Goal: Task Accomplishment & Management: Complete application form

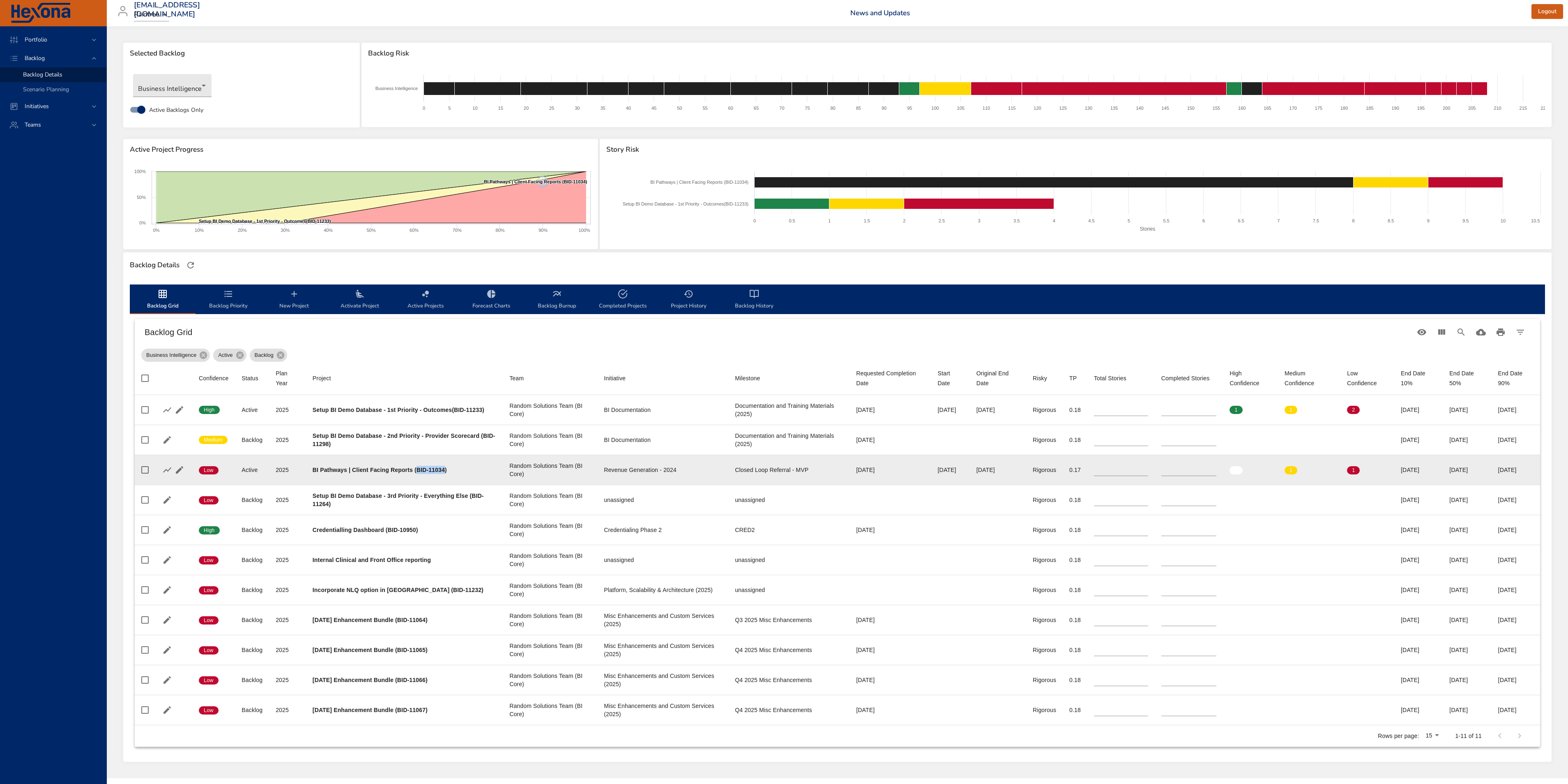
click at [425, 471] on b "BI Pathways | Client Facing Reports (BID-11034)" at bounding box center [380, 469] width 135 height 6
click at [445, 467] on b "BI Pathways | Client Facing Reports (BID-11034)" at bounding box center [380, 469] width 135 height 6
drag, startPoint x: 443, startPoint y: 470, endPoint x: 415, endPoint y: 470, distance: 28.0
click at [415, 470] on b "BI Pathways | Client Facing Reports (BID-11034)" at bounding box center [380, 469] width 135 height 6
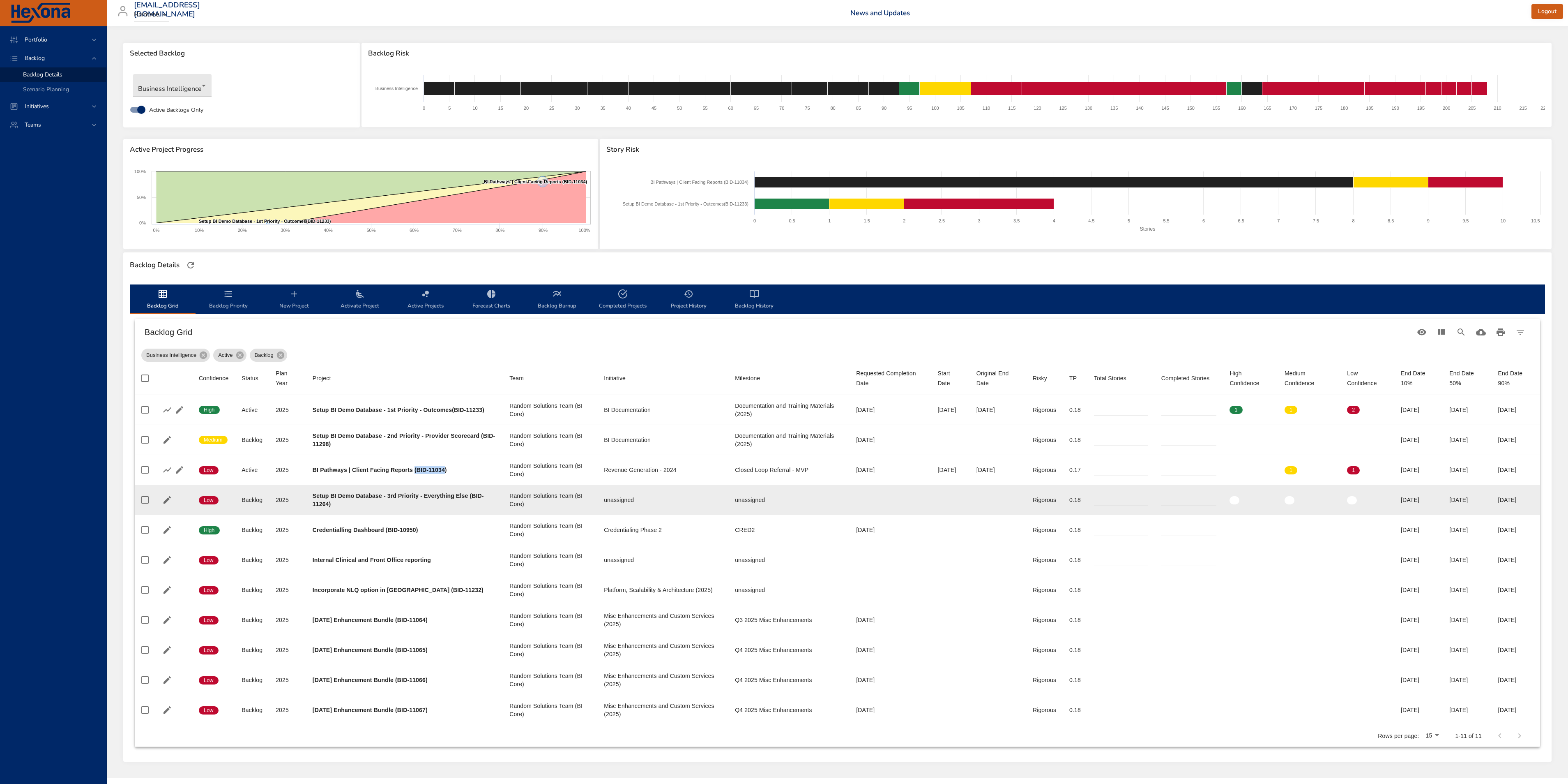
copy b "(BID-11034"
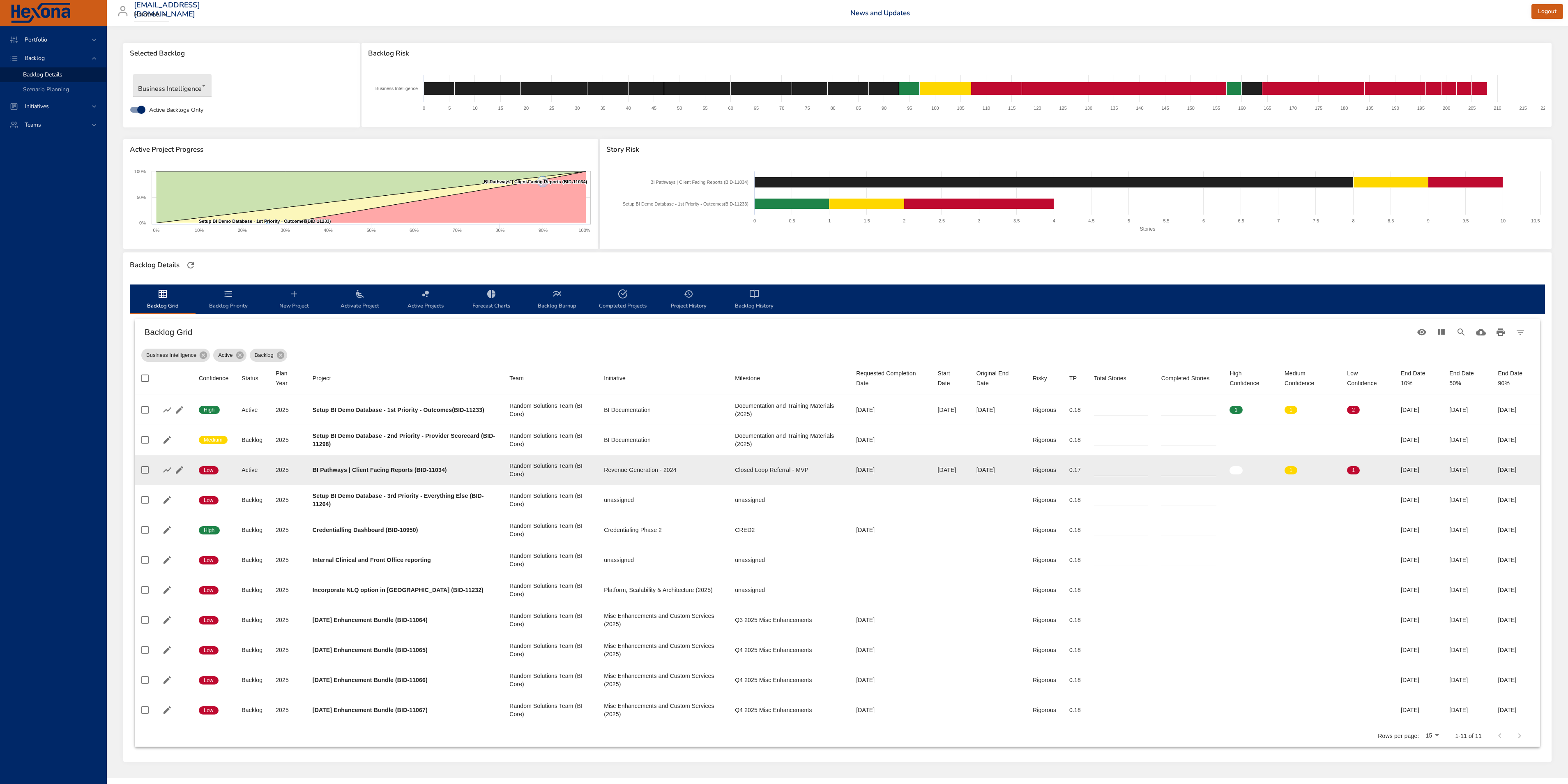
drag, startPoint x: 467, startPoint y: 473, endPoint x: 448, endPoint y: 469, distance: 19.4
click at [467, 473] on div "BI Pathways | Client Facing Reports (BID-11034)" at bounding box center [404, 469] width 184 height 8
drag, startPoint x: 442, startPoint y: 469, endPoint x: 417, endPoint y: 469, distance: 25.0
click at [417, 469] on b "BI Pathways | Client Facing Reports (BID-11034)" at bounding box center [380, 469] width 135 height 6
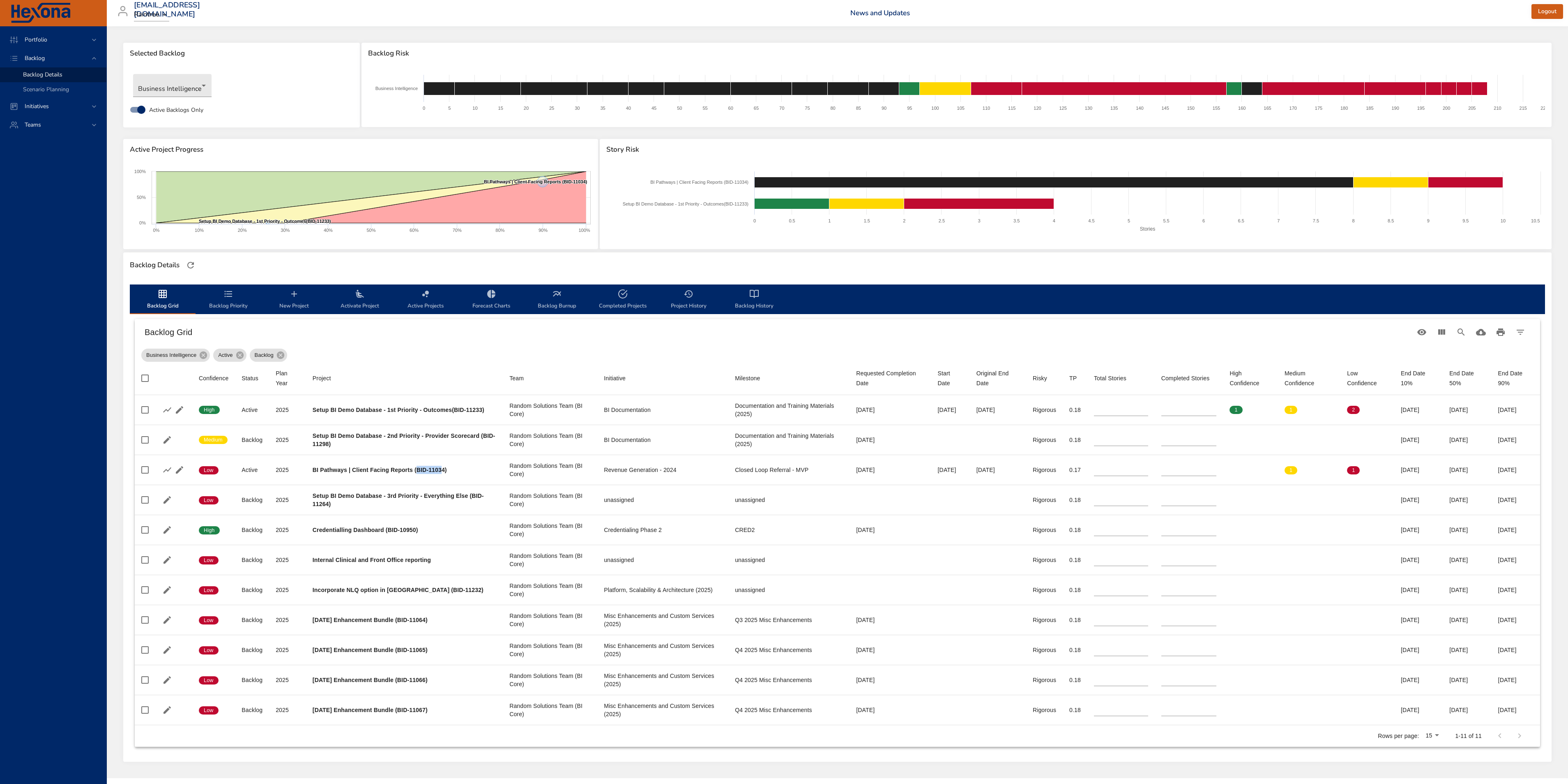
copy b "BID-1103"
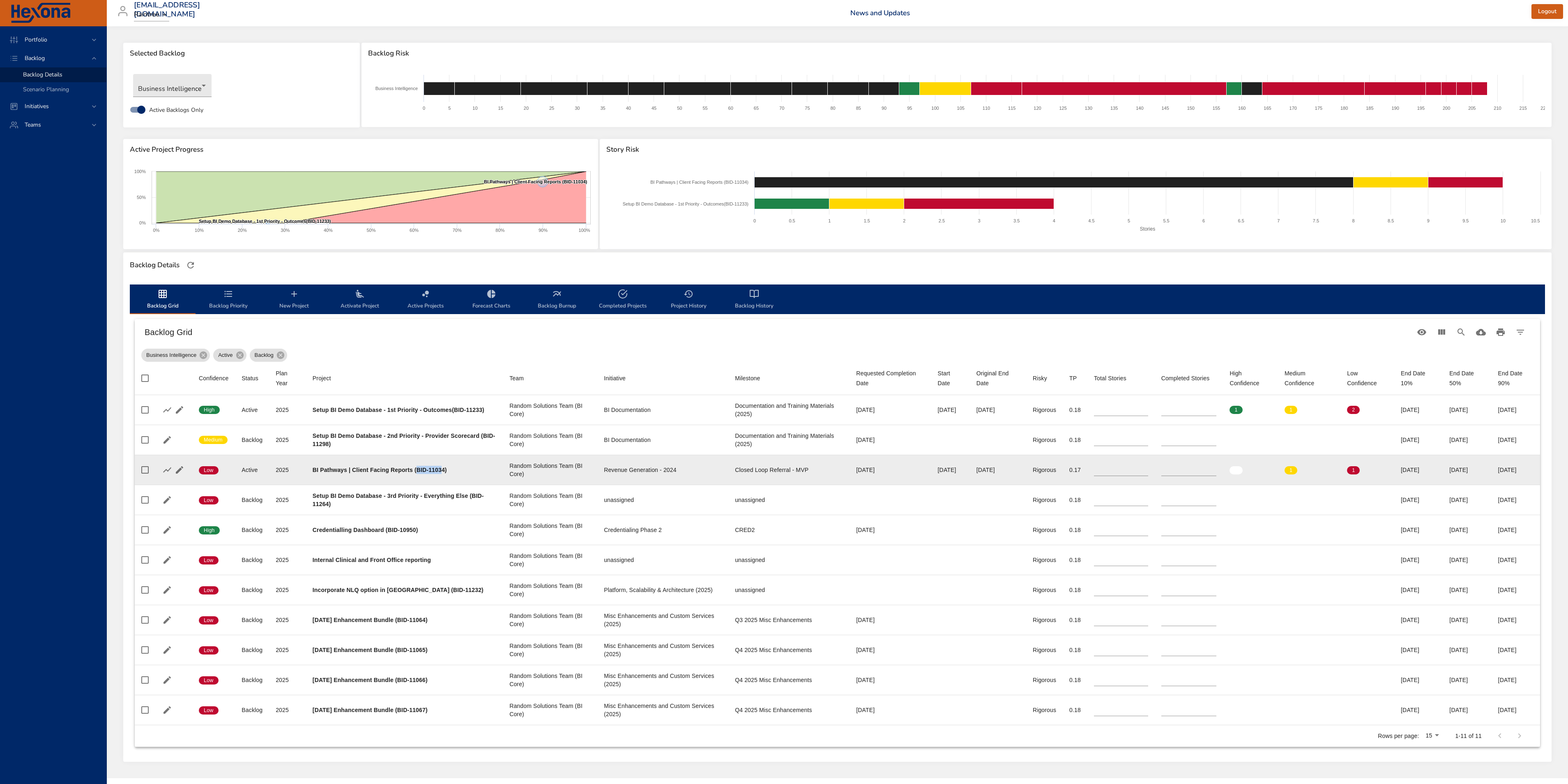
click at [1138, 471] on input "*" at bounding box center [1121, 469] width 54 height 12
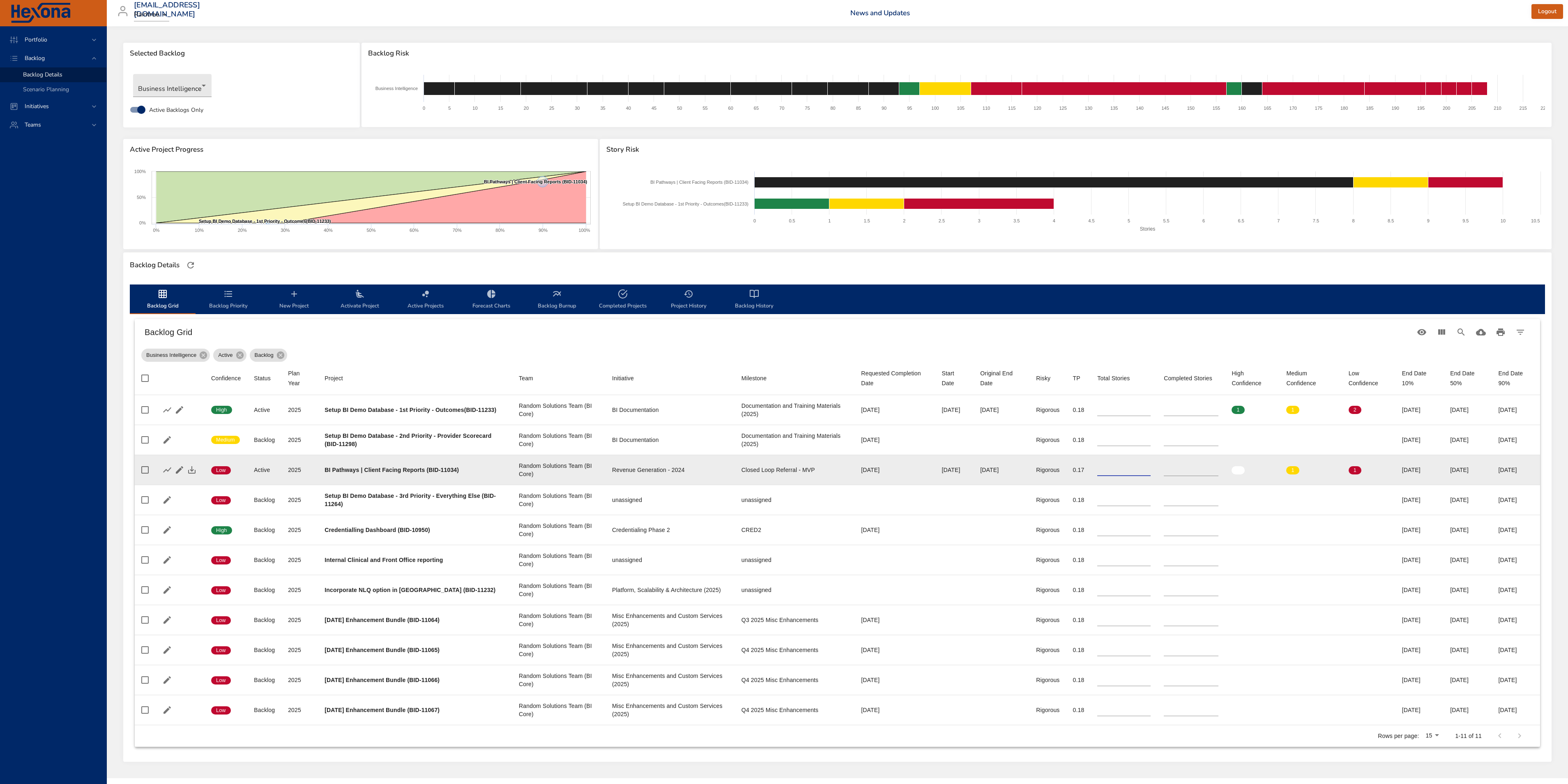
click at [1137, 471] on input "*" at bounding box center [1124, 469] width 54 height 12
type input "*"
click at [1138, 465] on input "*" at bounding box center [1124, 469] width 54 height 12
drag, startPoint x: 1164, startPoint y: 470, endPoint x: 1133, endPoint y: 469, distance: 31.0
click at [1134, 469] on tr "Confidence Low Status Active Plan Year 2025 Project BI Pathways | Client Facing…" at bounding box center [837, 469] width 1406 height 30
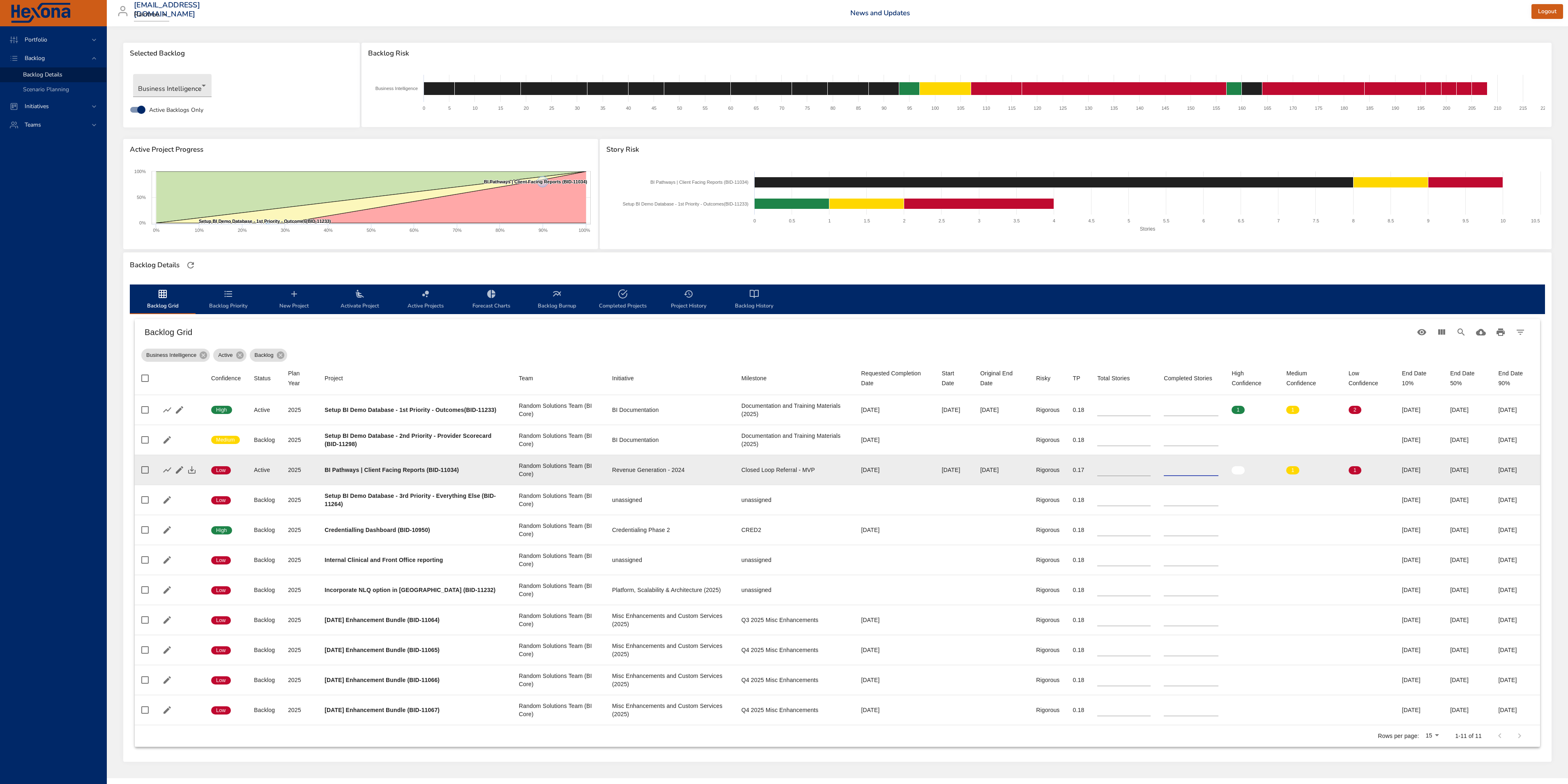
type input "*"
click at [973, 476] on td "Original End Date 09/10/2025" at bounding box center [1001, 469] width 56 height 30
click at [193, 470] on icon "button" at bounding box center [192, 469] width 10 height 10
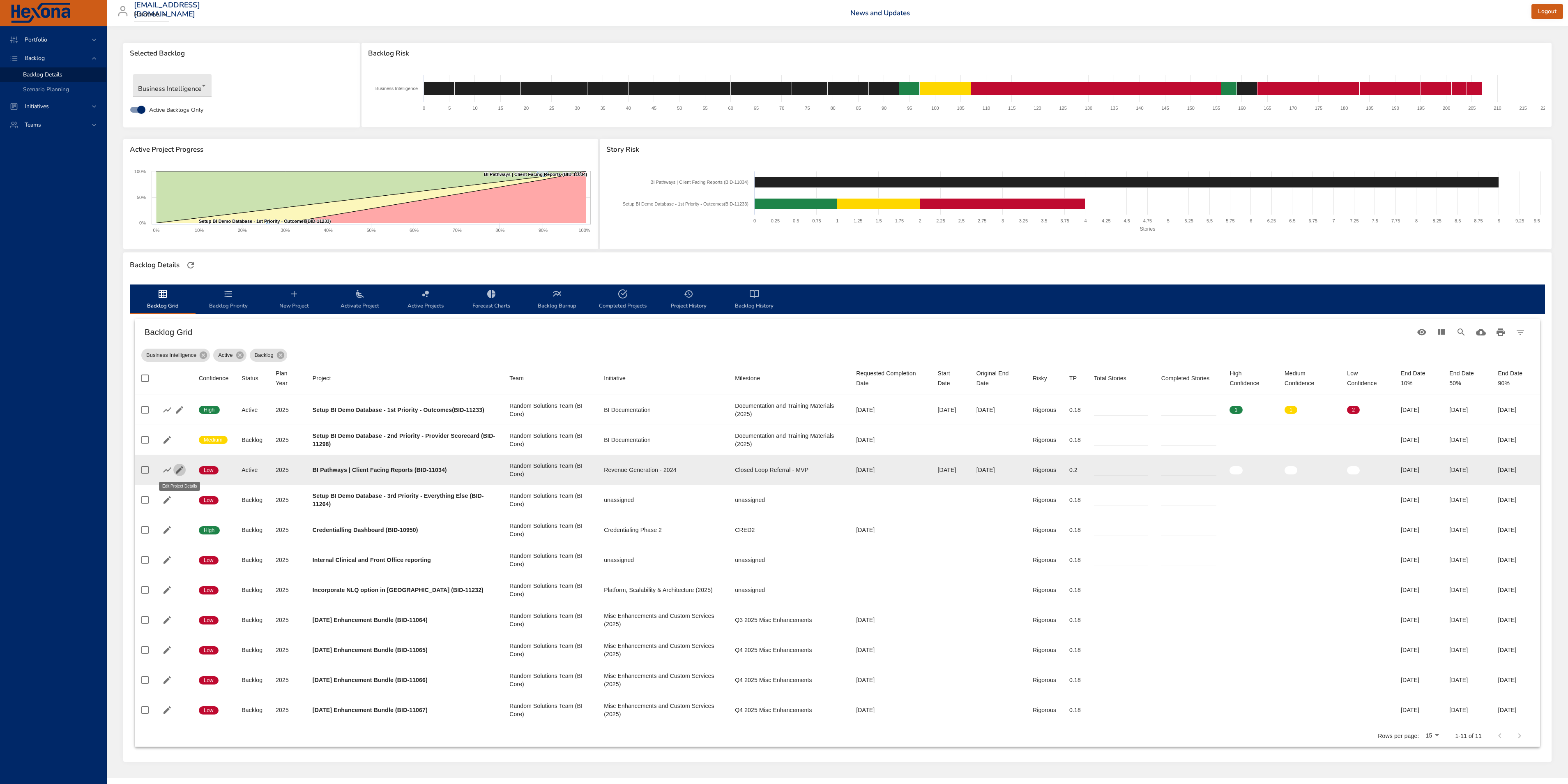
click at [179, 470] on icon "button" at bounding box center [179, 469] width 7 height 7
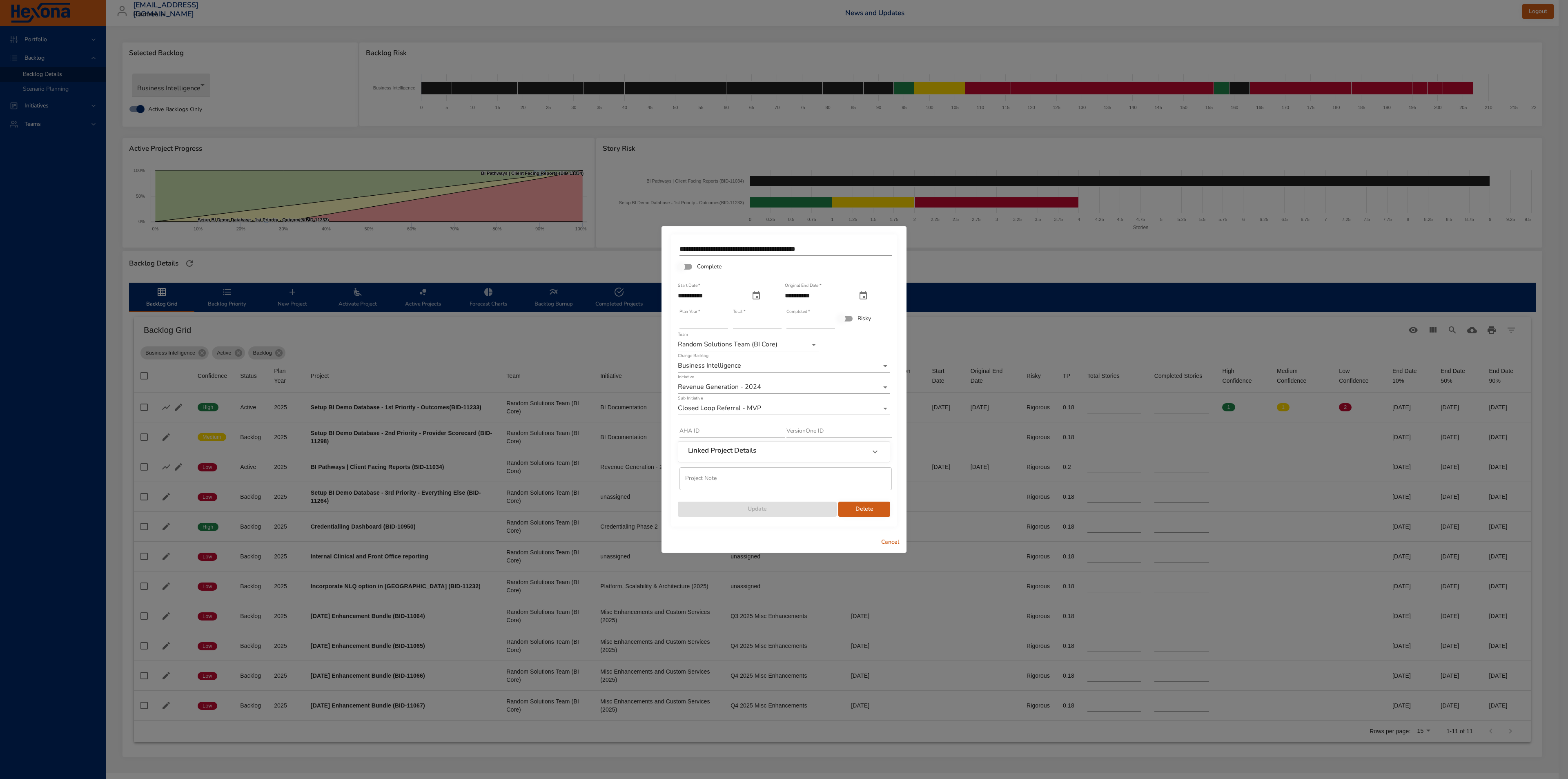
drag, startPoint x: 898, startPoint y: 542, endPoint x: 1059, endPoint y: 558, distance: 161.8
click at [898, 542] on span "Cancel" at bounding box center [890, 542] width 19 height 10
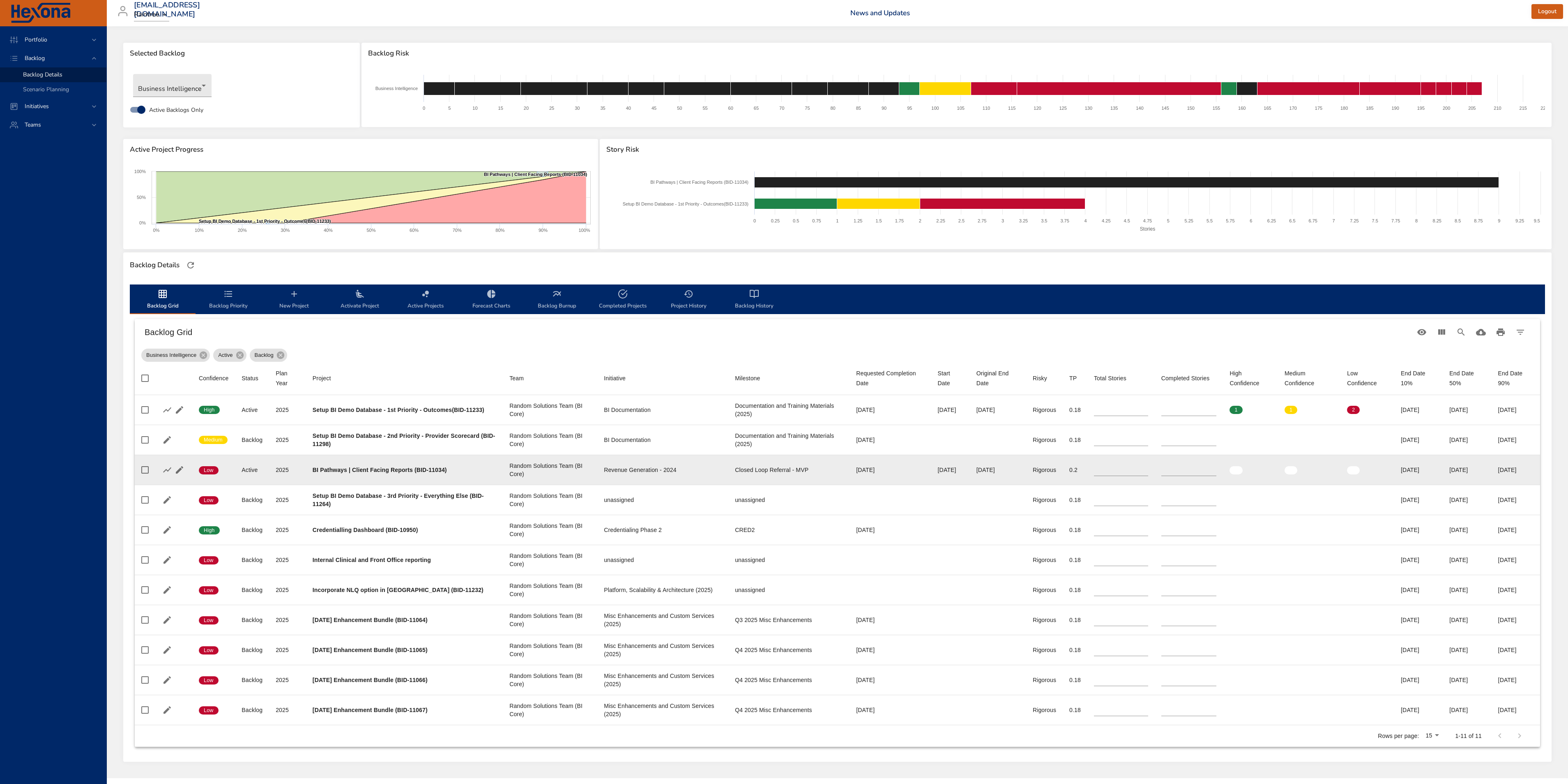
click at [977, 471] on div "09/10/2025" at bounding box center [998, 469] width 43 height 8
click at [775, 475] on td "Milestone Closed Loop Referral - MVP" at bounding box center [788, 469] width 121 height 30
click at [433, 470] on b "BI Pathways | Client Facing Reports (BID-11034)" at bounding box center [380, 469] width 135 height 6
click at [993, 471] on div "09/10/2025" at bounding box center [998, 469] width 43 height 8
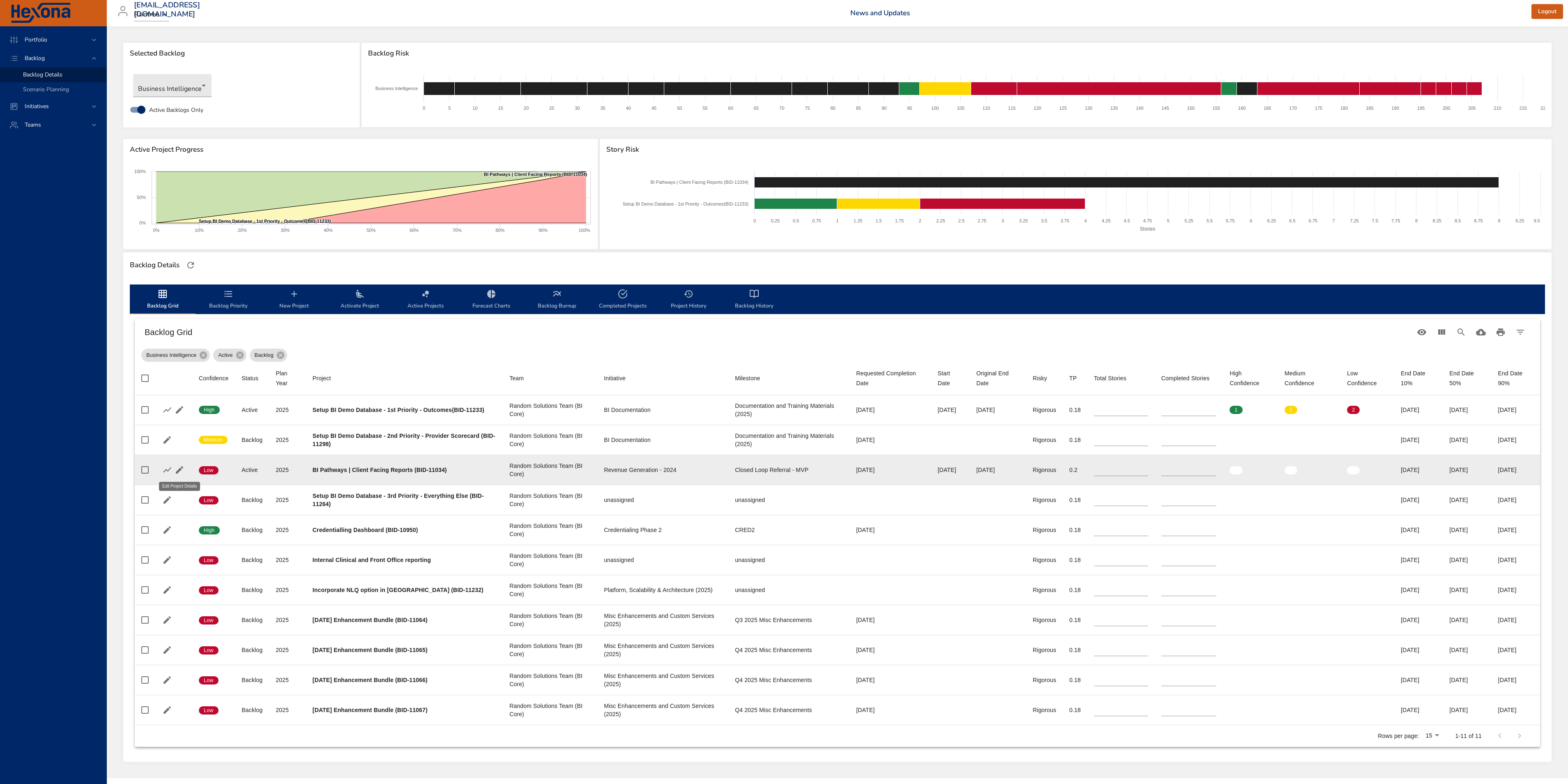
click at [177, 467] on icon "button" at bounding box center [179, 469] width 10 height 10
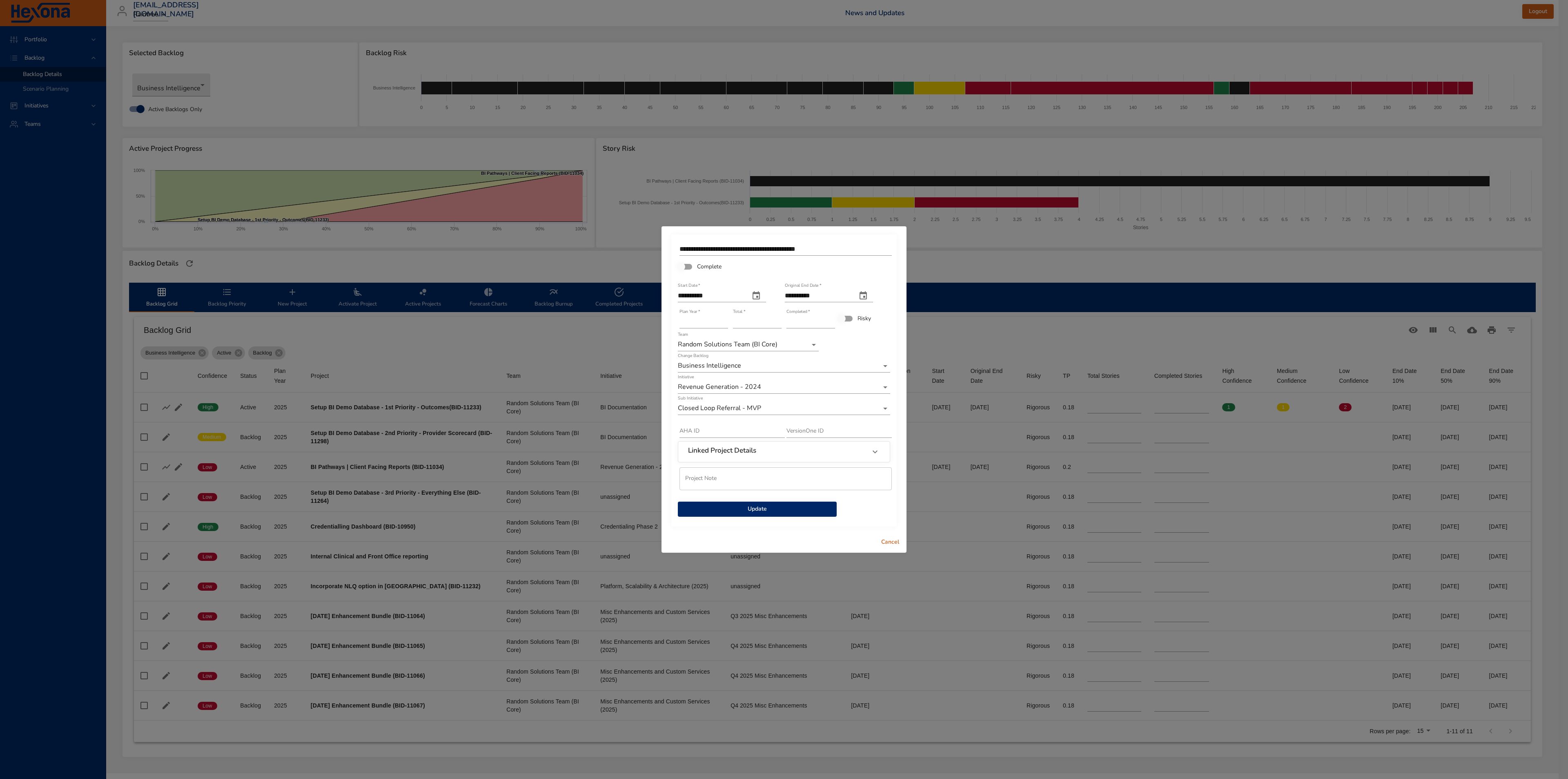
click at [893, 544] on span "Cancel" at bounding box center [890, 542] width 19 height 10
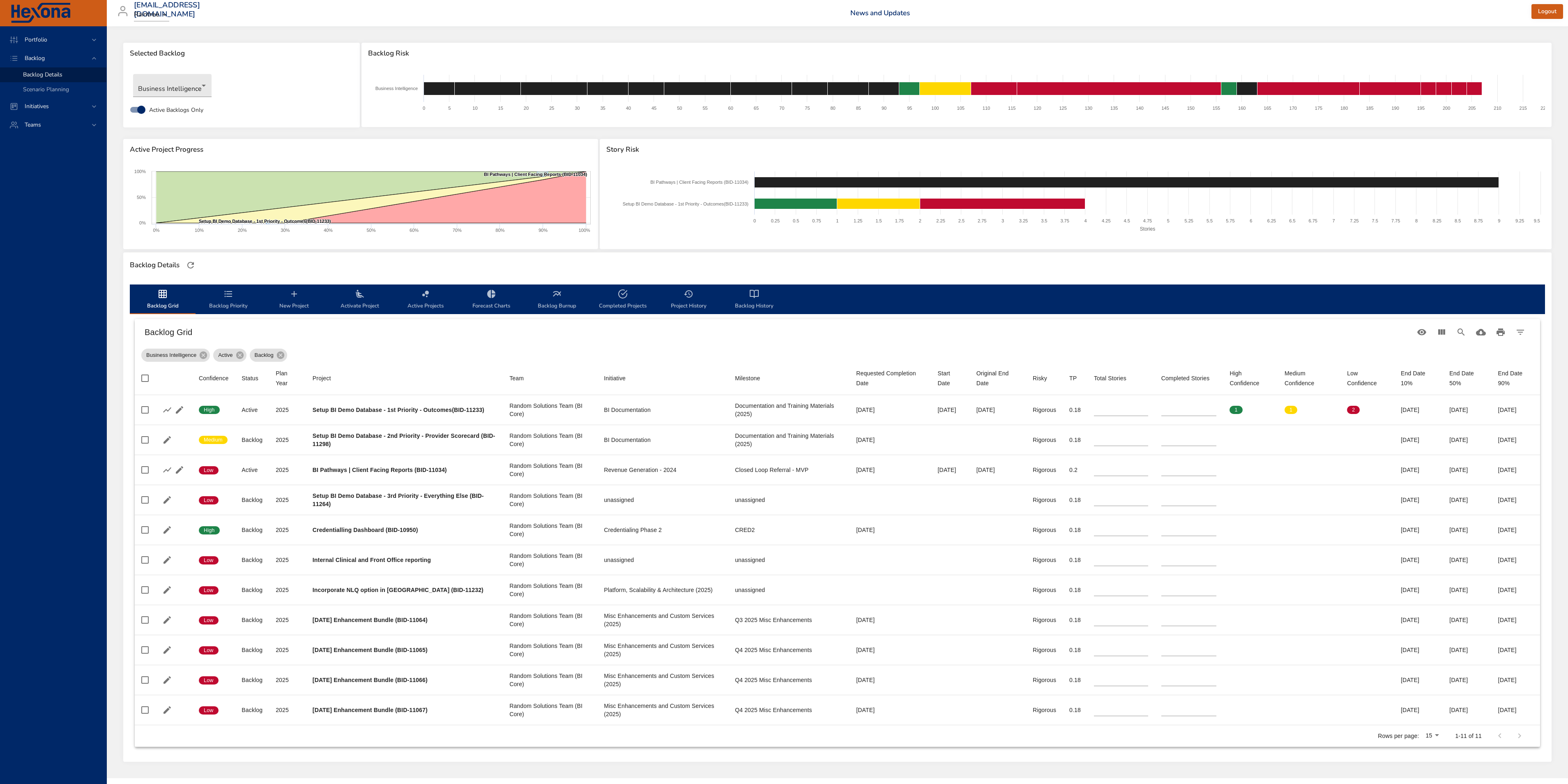
click at [294, 291] on icon "backlog-tab" at bounding box center [294, 293] width 10 height 10
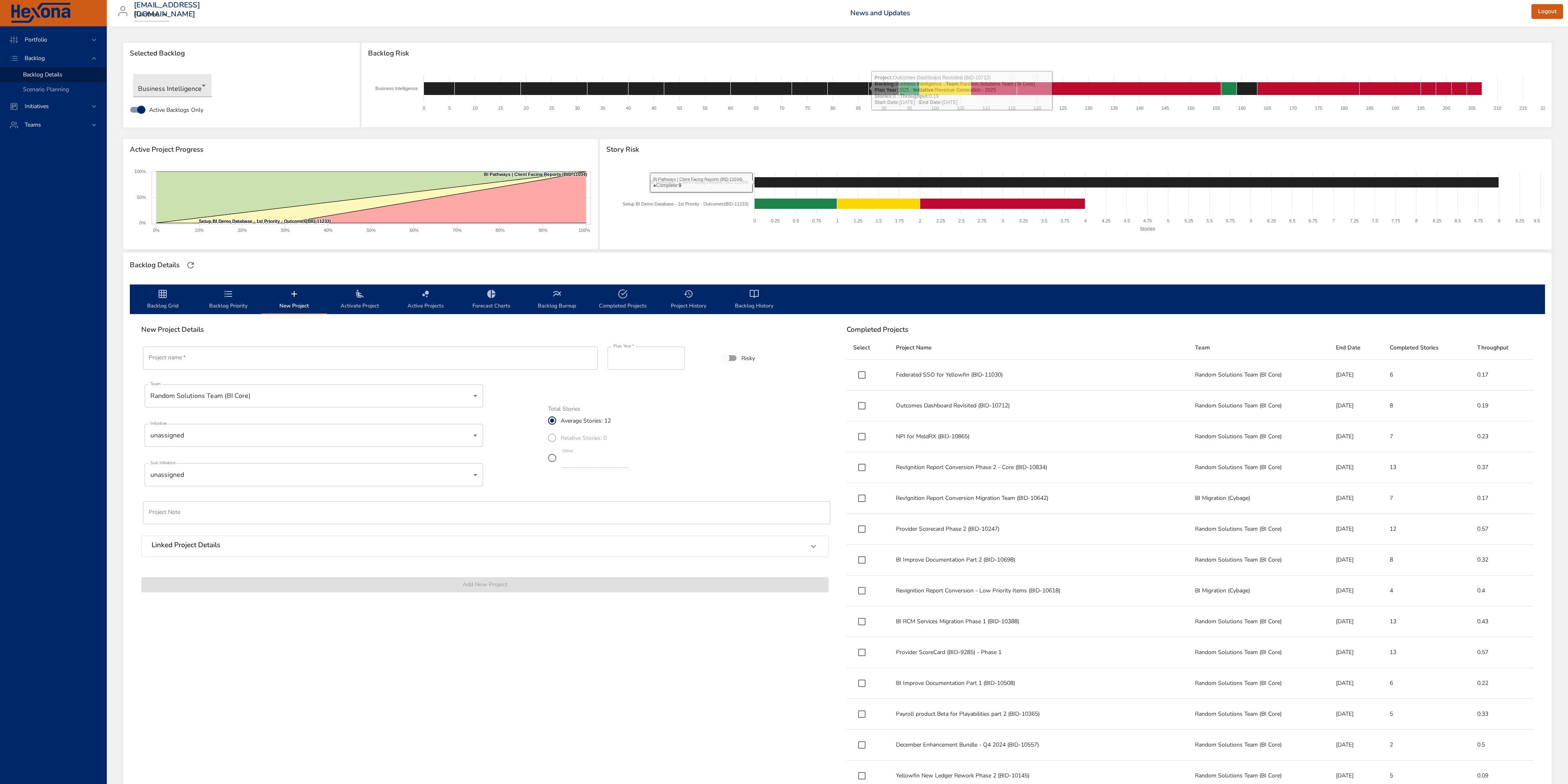
click at [320, 363] on input "Project name   *" at bounding box center [370, 358] width 455 height 23
paste input "**********"
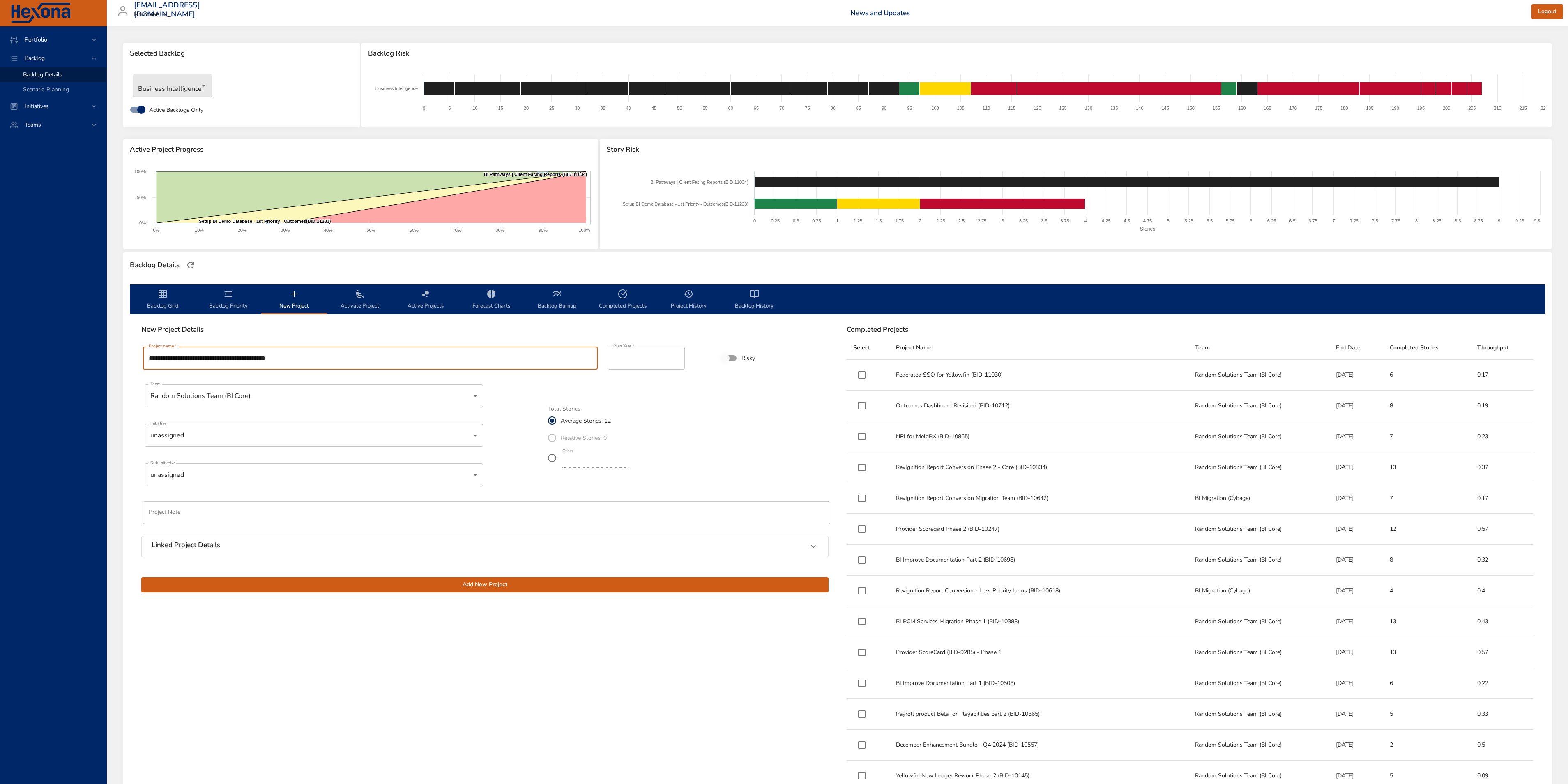
scroll to position [1, 0]
drag, startPoint x: 193, startPoint y: 359, endPoint x: 229, endPoint y: 362, distance: 36.1
click at [229, 362] on input "**********" at bounding box center [370, 358] width 455 height 23
type input "**********"
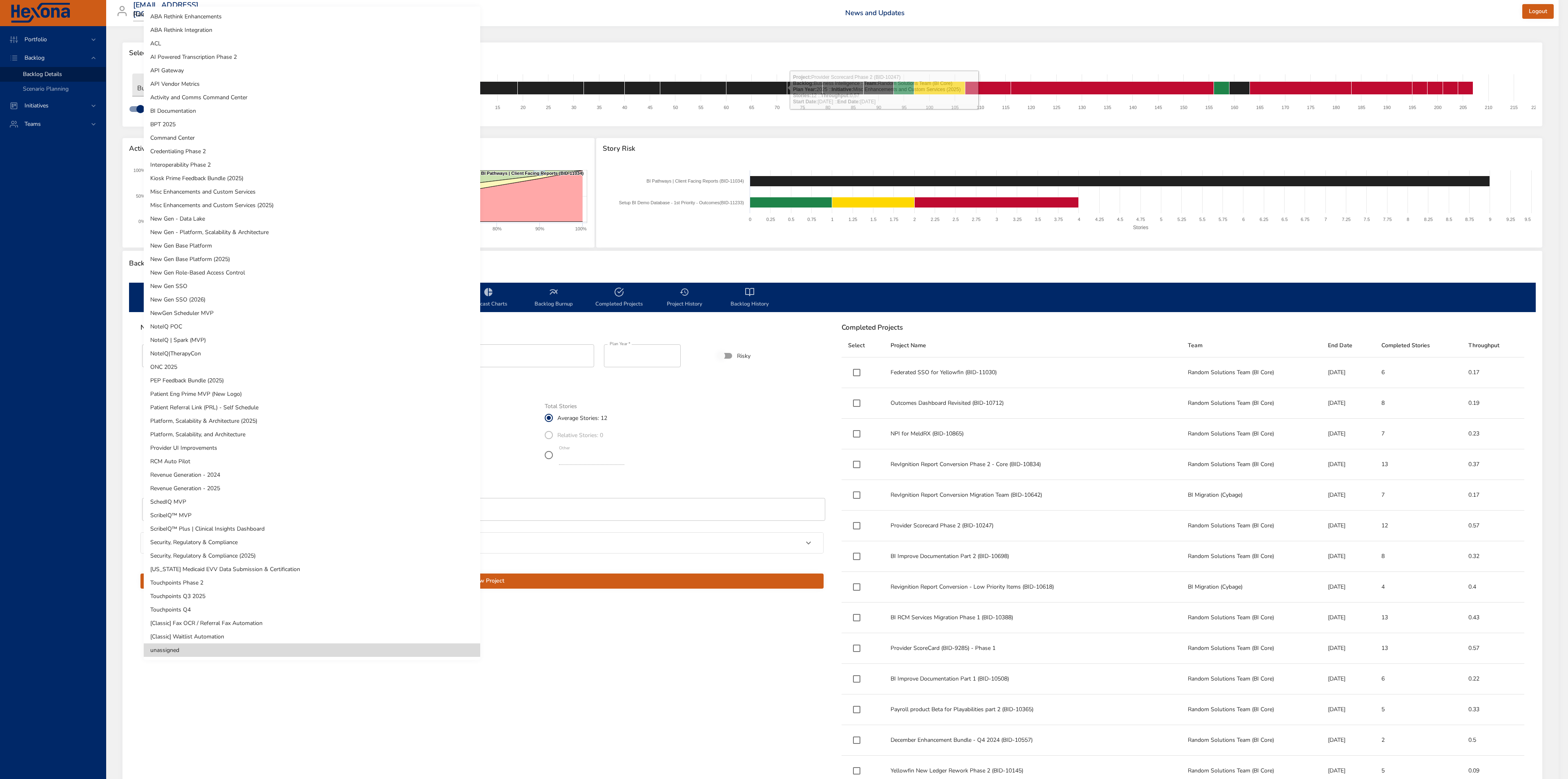
click at [247, 430] on body "Portfolio Backlog Backlog Details Scenario Planning Initiatives Teams siim.nelj…" at bounding box center [784, 389] width 1568 height 779
click at [244, 472] on li "Revenue Generation - 2024" at bounding box center [311, 474] width 336 height 14
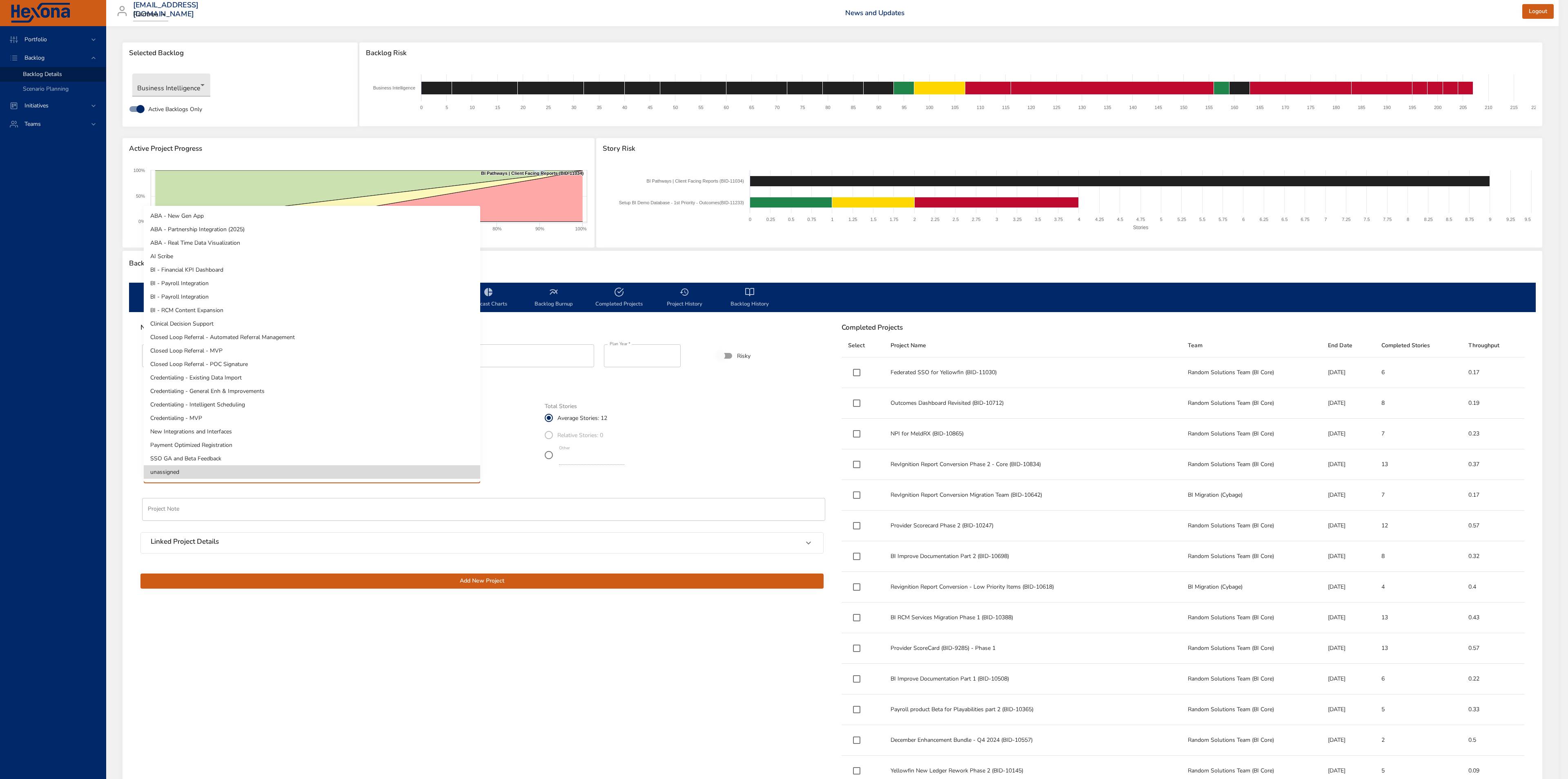
click at [275, 472] on body "Portfolio Backlog Backlog Details Scenario Planning Initiatives Teams siim.nelj…" at bounding box center [784, 389] width 1568 height 779
click at [226, 347] on li "Closed Loop Referral - MVP" at bounding box center [311, 350] width 336 height 14
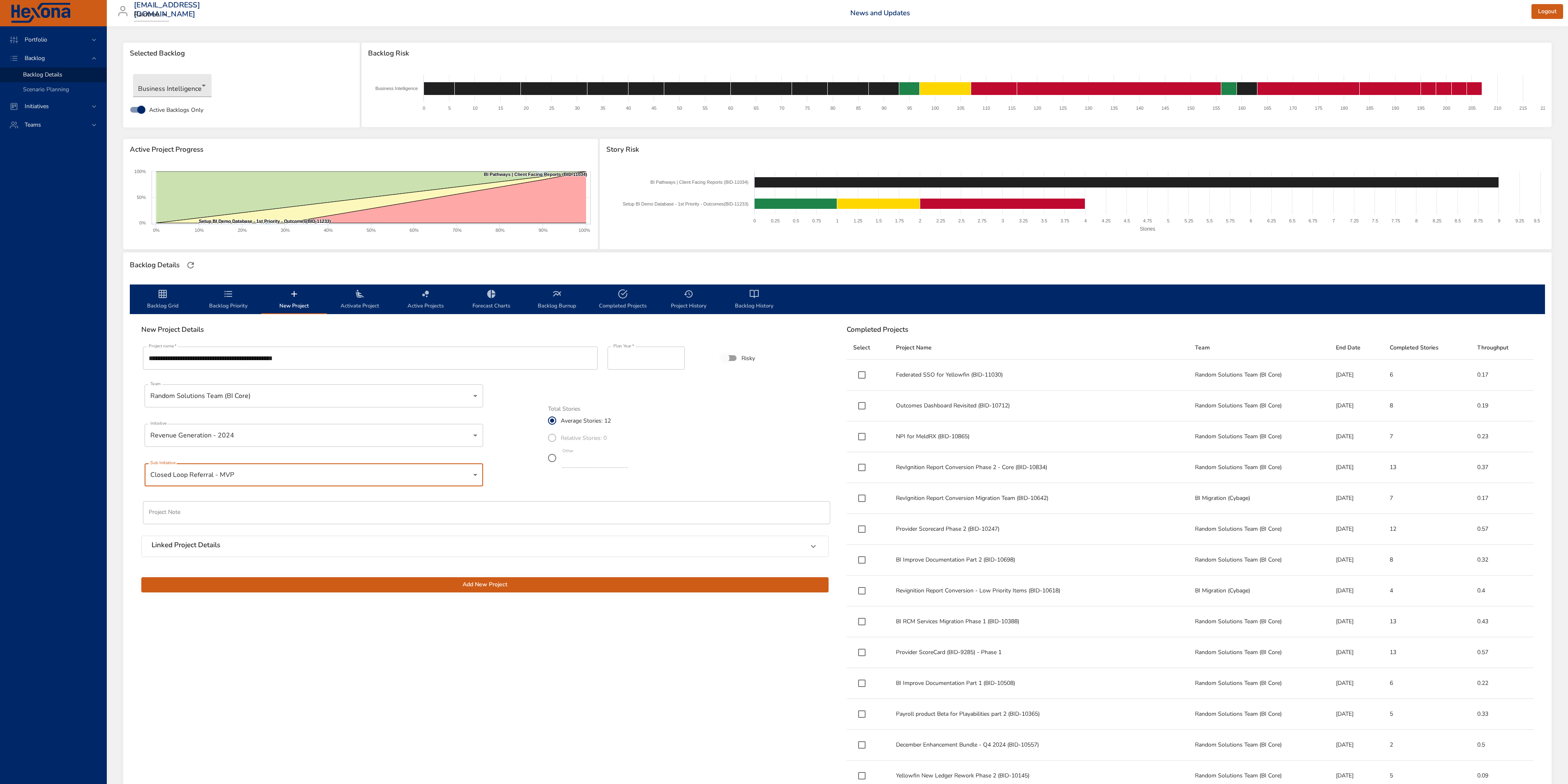
click at [350, 557] on div "Linked Project Details Vendor Not Linked Linked Project ID's   * ​" at bounding box center [485, 546] width 687 height 21
click at [234, 542] on div "Linked Project Details" at bounding box center [477, 546] width 652 height 11
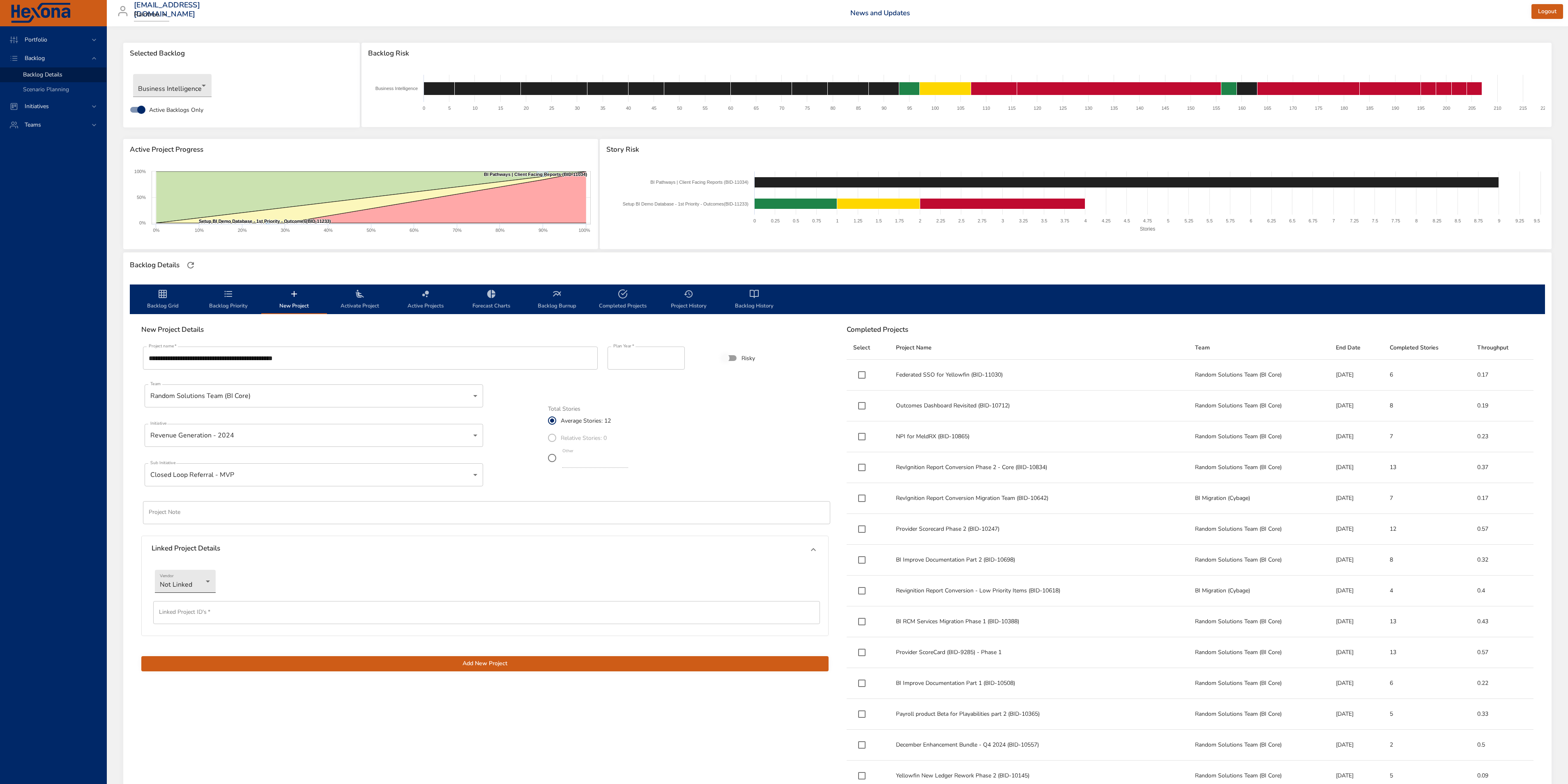
click at [206, 582] on body "Portfolio Backlog Backlog Details Scenario Planning Initiatives Teams siim.nelj…" at bounding box center [784, 392] width 1568 height 784
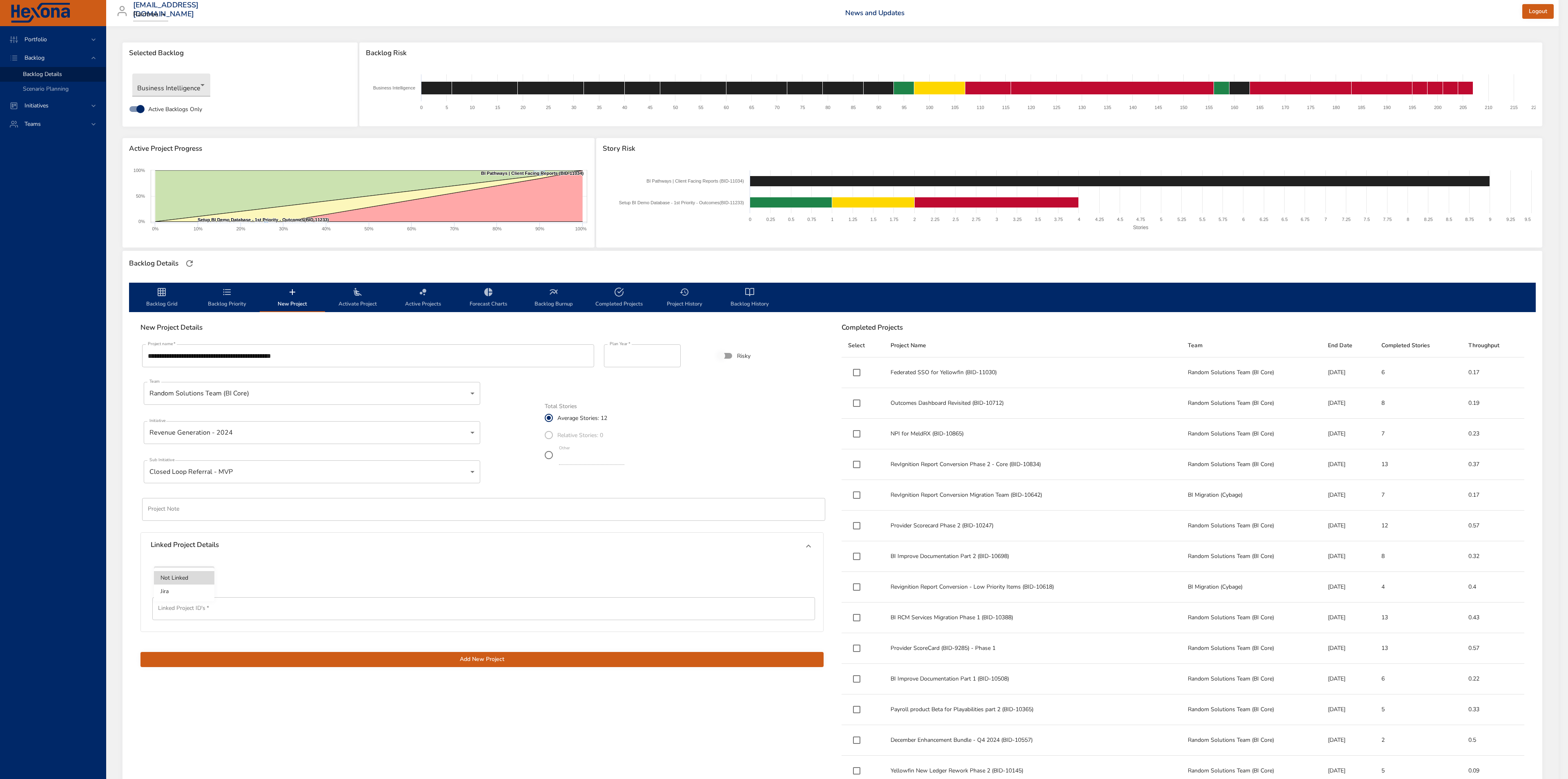
click at [190, 594] on li "Jira" at bounding box center [184, 591] width 60 height 14
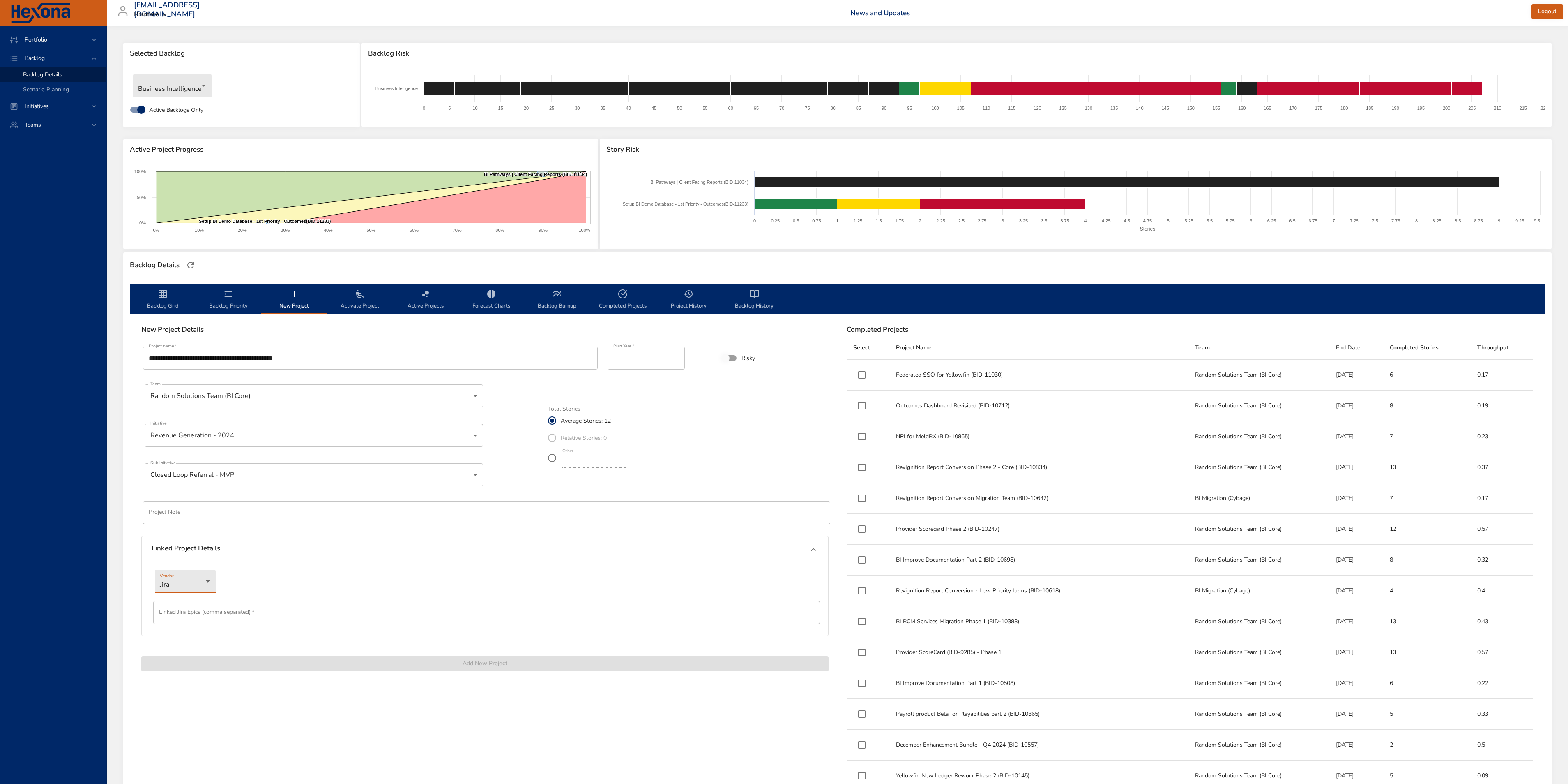
click at [276, 610] on input "text" at bounding box center [487, 612] width 667 height 23
drag, startPoint x: 276, startPoint y: 355, endPoint x: 305, endPoint y: 357, distance: 29.1
click at [305, 357] on input "**********" at bounding box center [370, 358] width 455 height 23
click at [221, 613] on input "text" at bounding box center [487, 612] width 667 height 23
paste input "*********"
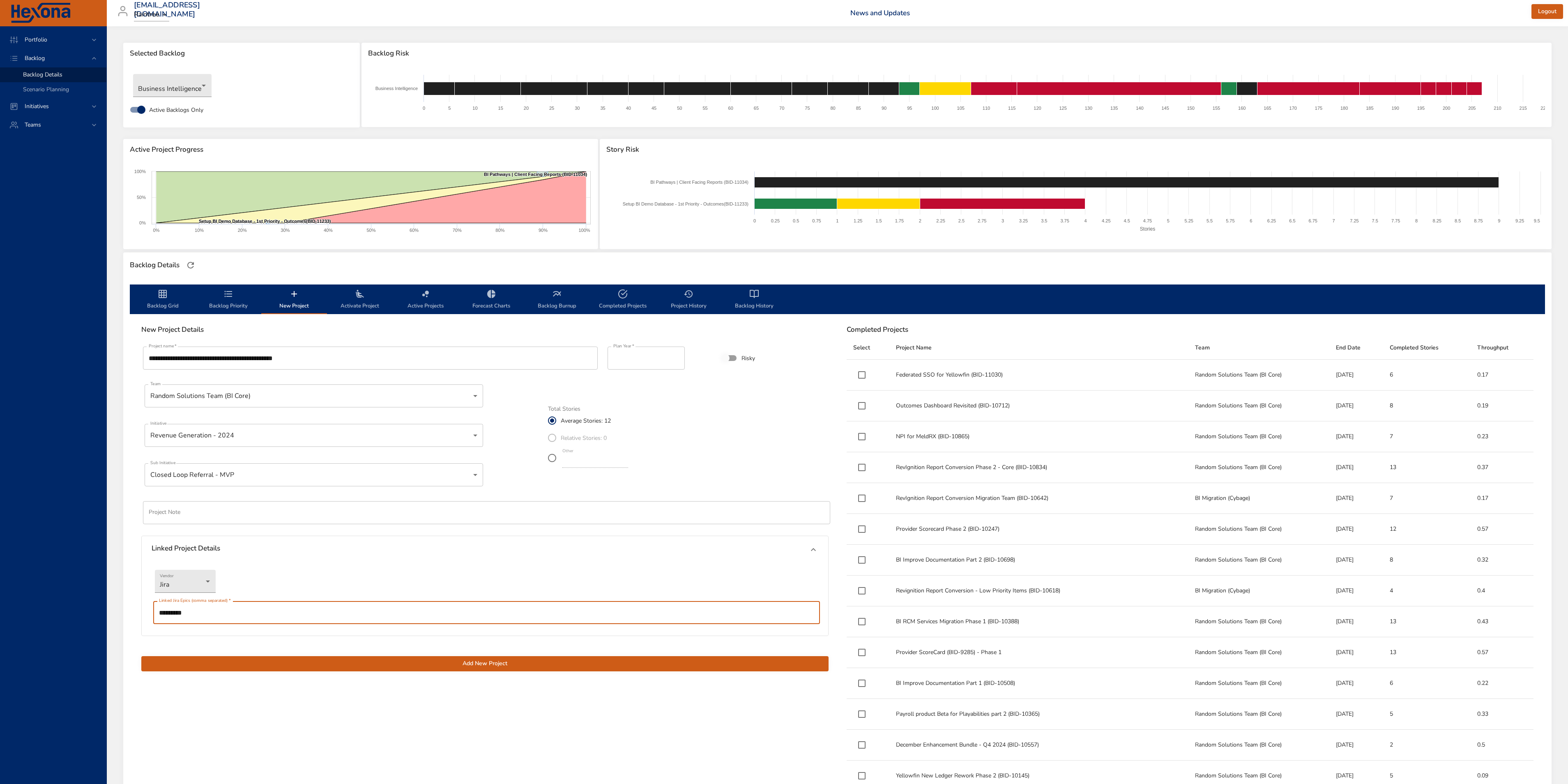
type input "*********"
click at [566, 459] on input "**" at bounding box center [595, 461] width 66 height 13
type input "*"
click at [738, 416] on div "Total Stories Average Stories: 12 Relative Stories: 0 Other *" at bounding box center [689, 438] width 281 height 63
click at [653, 662] on span "Add New Project" at bounding box center [485, 664] width 674 height 10
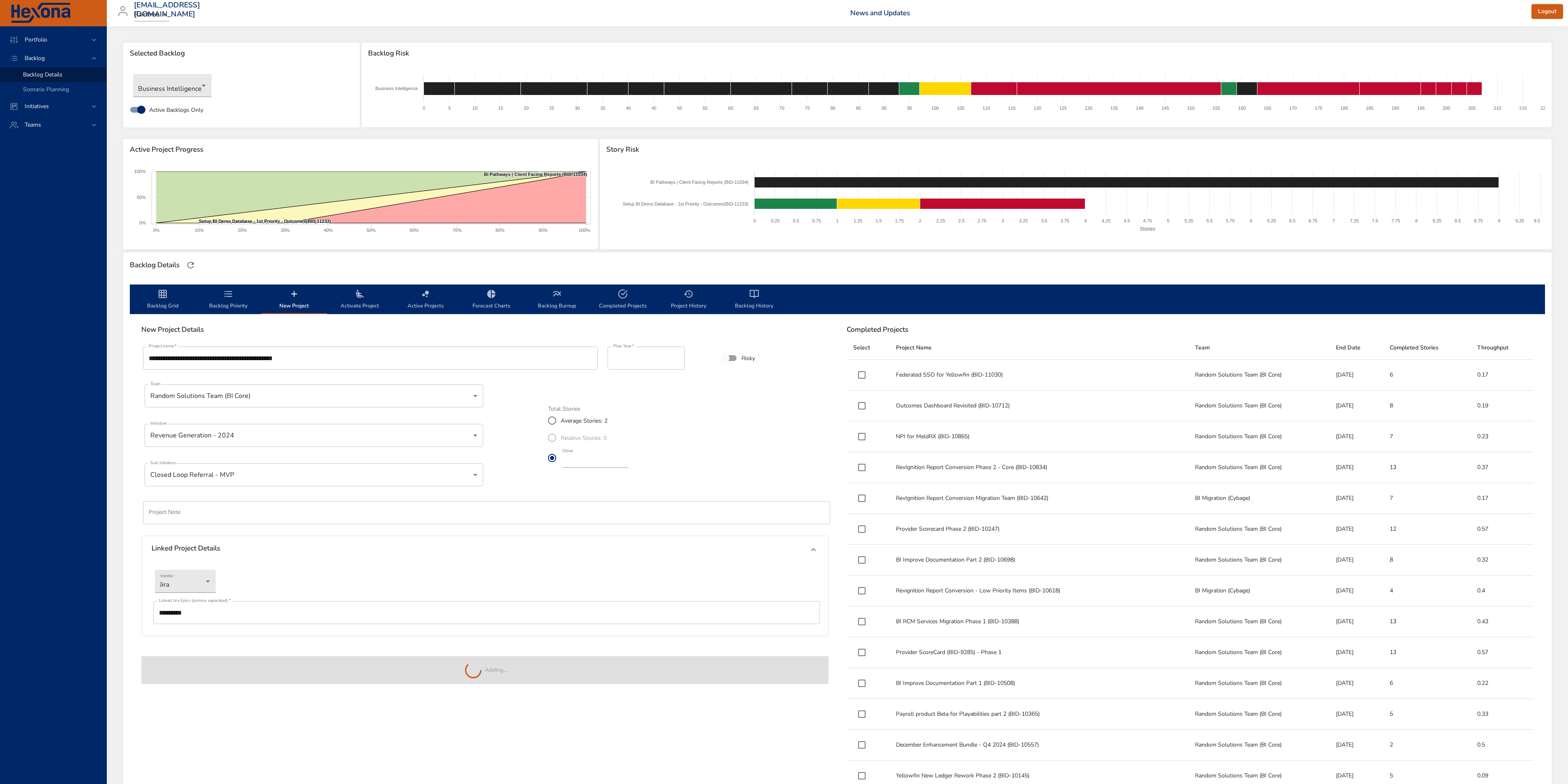
type input "**"
click at [230, 304] on span "Backlog Priority" at bounding box center [228, 300] width 56 height 22
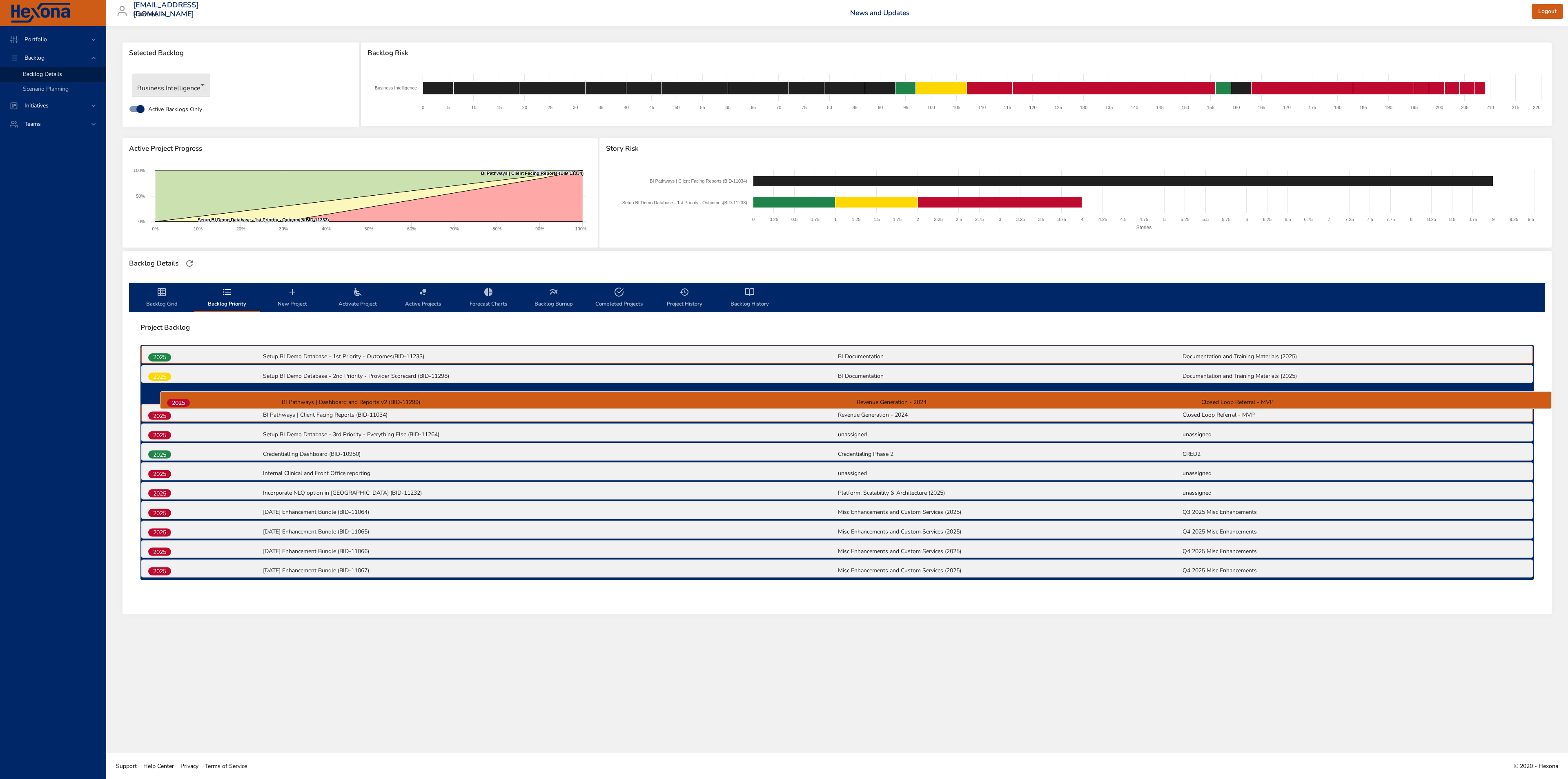
drag, startPoint x: 157, startPoint y: 572, endPoint x: 174, endPoint y: 390, distance: 182.8
click at [174, 390] on div "2025 Setup BI Demo Database - 1st Priority - Outcomes(BID-11233) BI Documentati…" at bounding box center [837, 462] width 1393 height 235
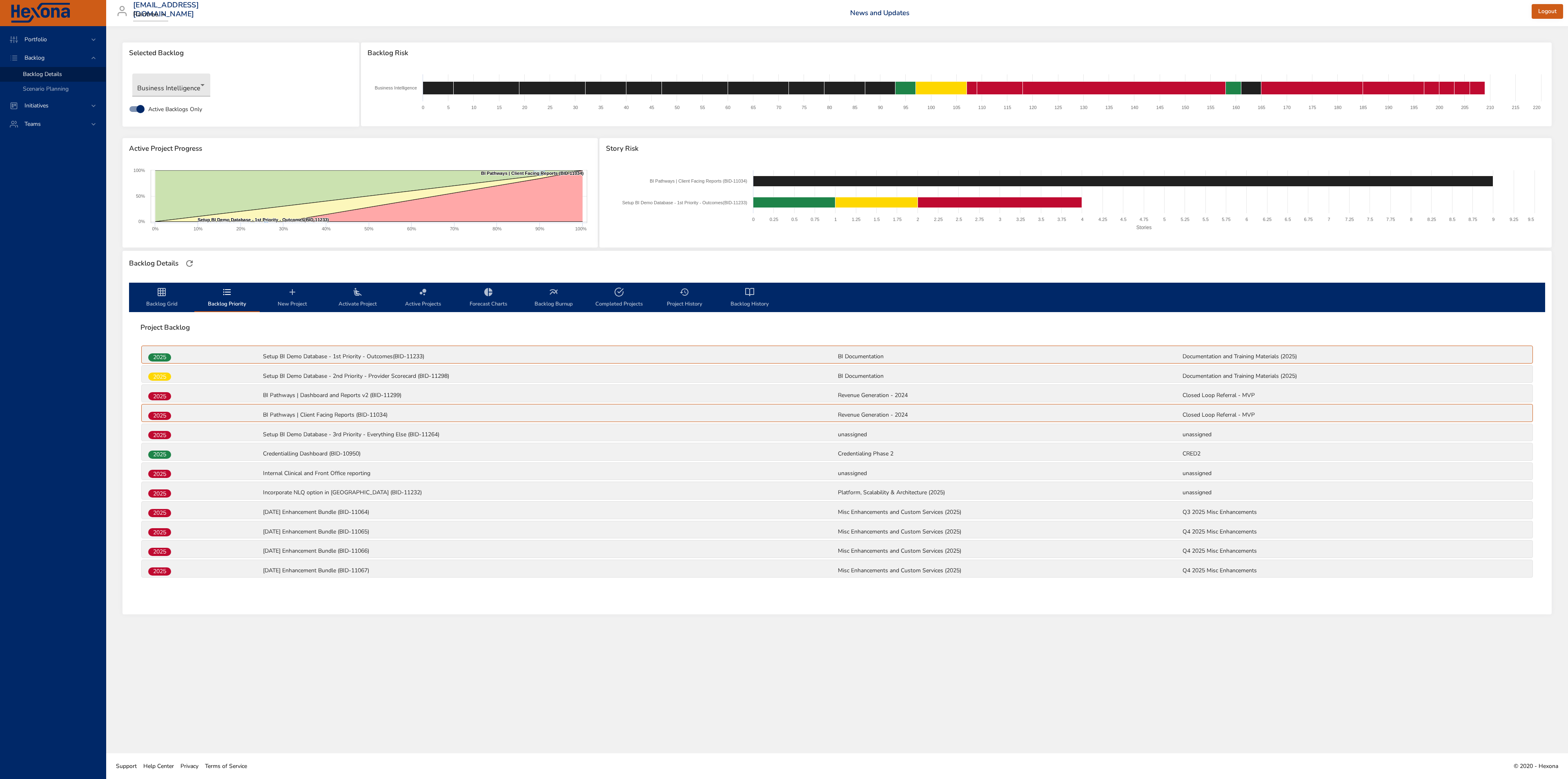
click at [166, 306] on span "Backlog Grid" at bounding box center [161, 298] width 55 height 22
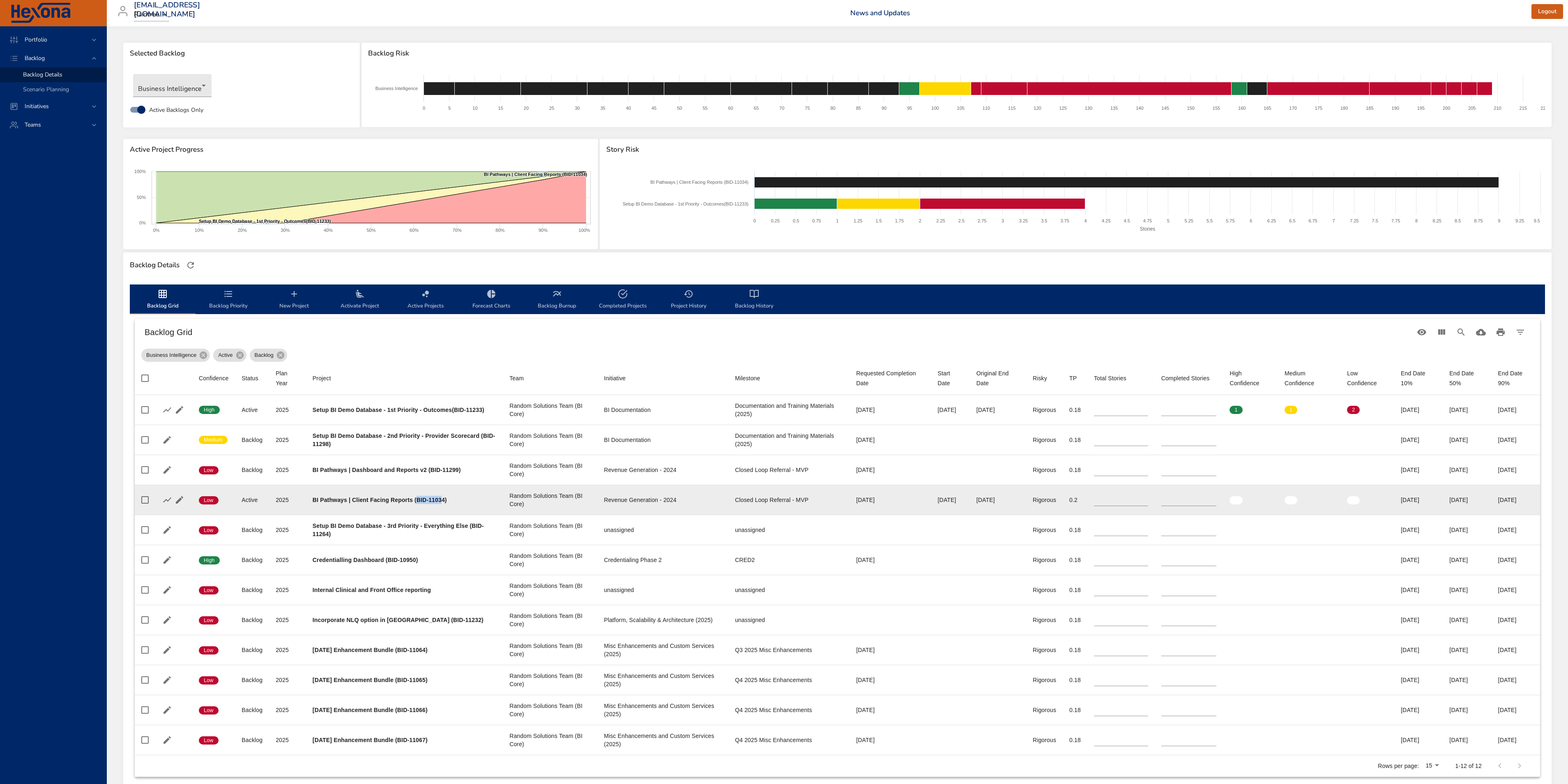
drag, startPoint x: 418, startPoint y: 500, endPoint x: 442, endPoint y: 497, distance: 24.2
click at [442, 497] on b "BI Pathways | Client Facing Reports (BID-11034)" at bounding box center [380, 500] width 135 height 6
drag, startPoint x: 453, startPoint y: 502, endPoint x: 298, endPoint y: 506, distance: 155.1
click at [298, 506] on tr "Confidence Low Status Active Plan Year 2025 Project BI Pathways | Client Facing…" at bounding box center [837, 499] width 1406 height 30
copy tr "Project BI Pathways | Client Facing Reports (BID-11034)"
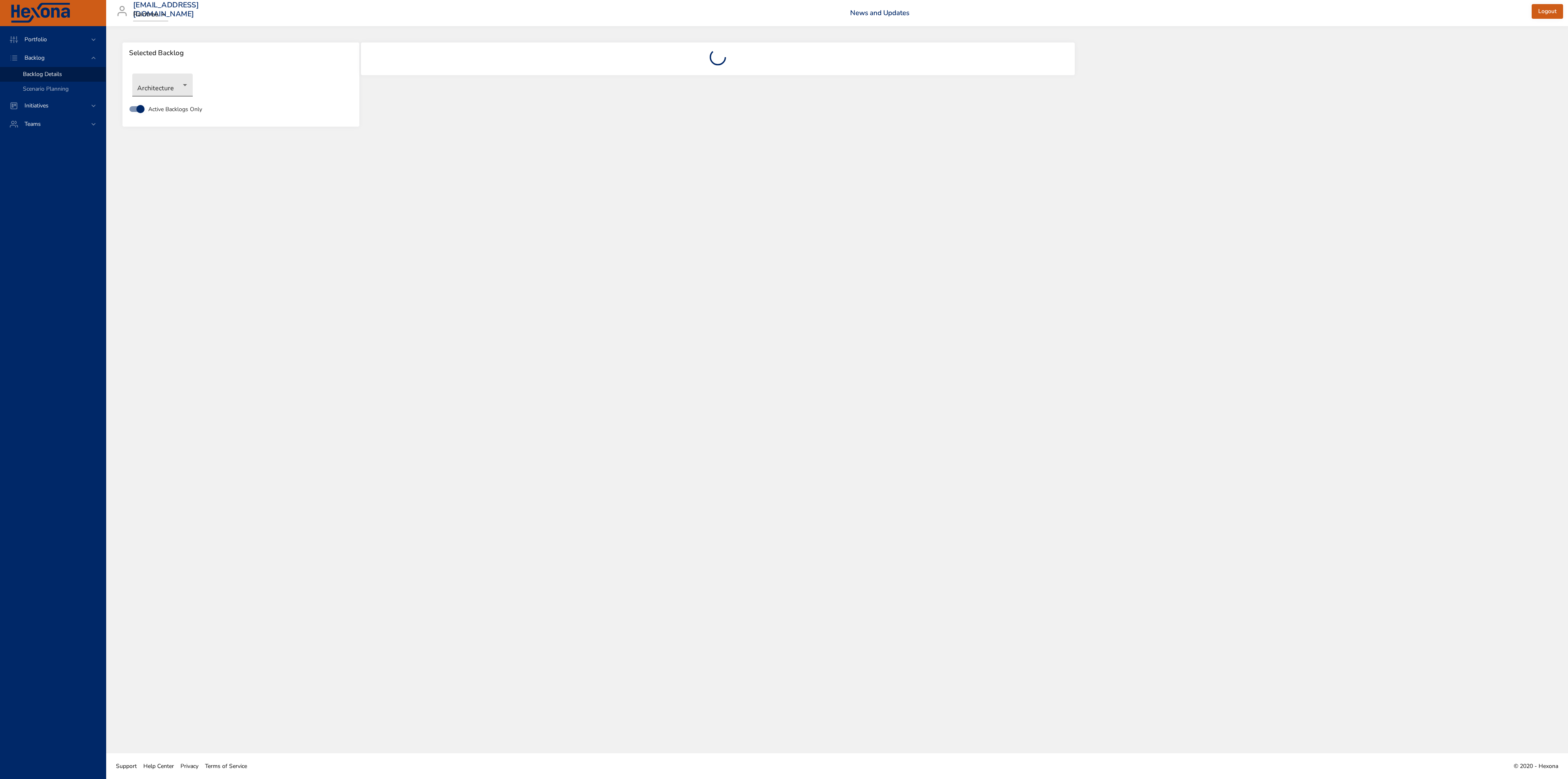
click at [176, 86] on body "Portfolio Backlog Backlog Details Scenario Planning Initiatives Teams siim.nelj…" at bounding box center [784, 389] width 1568 height 779
click at [183, 97] on li "Business Intelligence" at bounding box center [174, 98] width 84 height 14
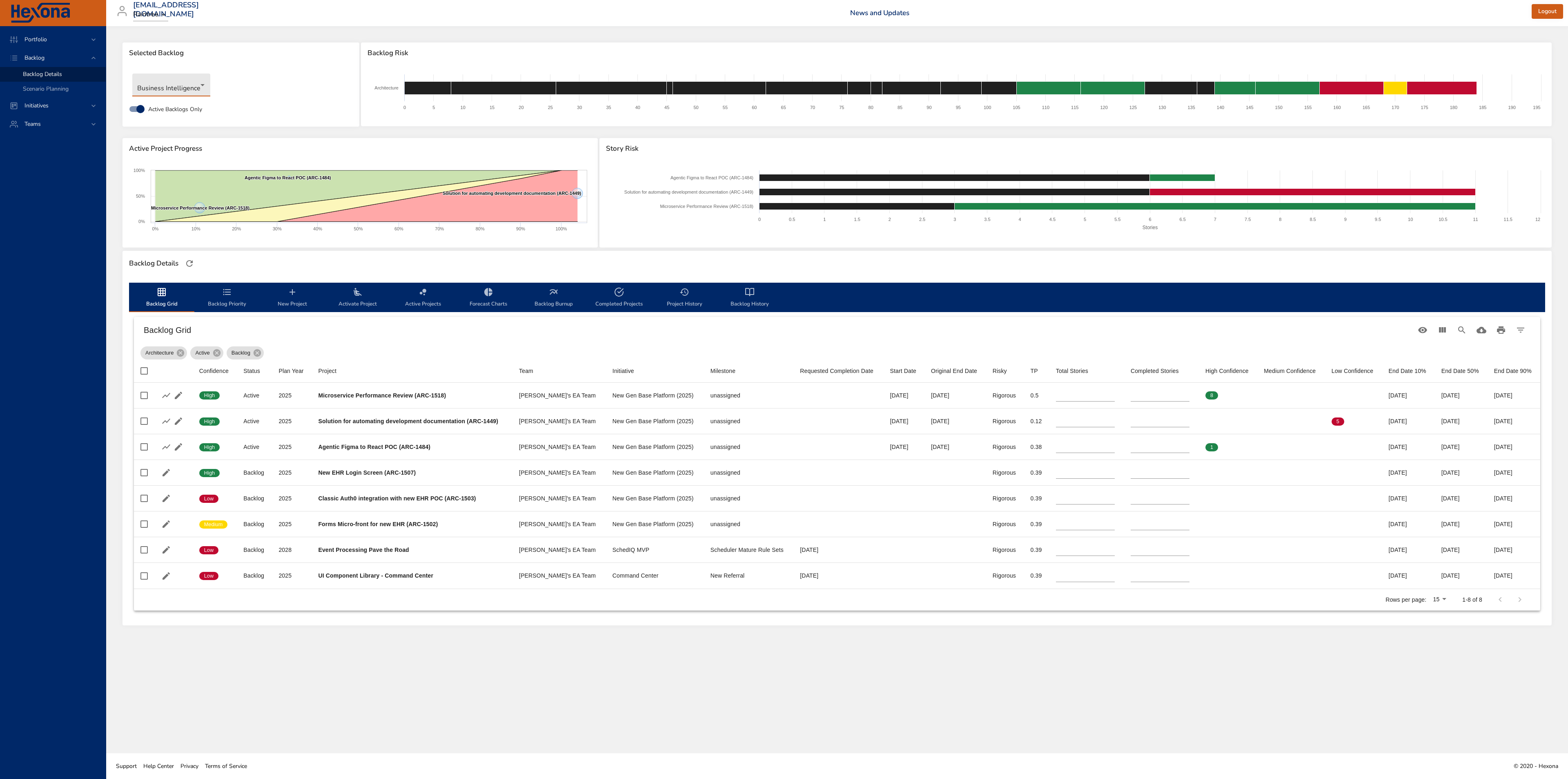
click at [190, 90] on body "Portfolio Backlog Backlog Details Scenario Planning Initiatives Teams siim.nelj…" at bounding box center [784, 389] width 1568 height 779
click at [190, 87] on li "Business Intelligence" at bounding box center [174, 85] width 84 height 14
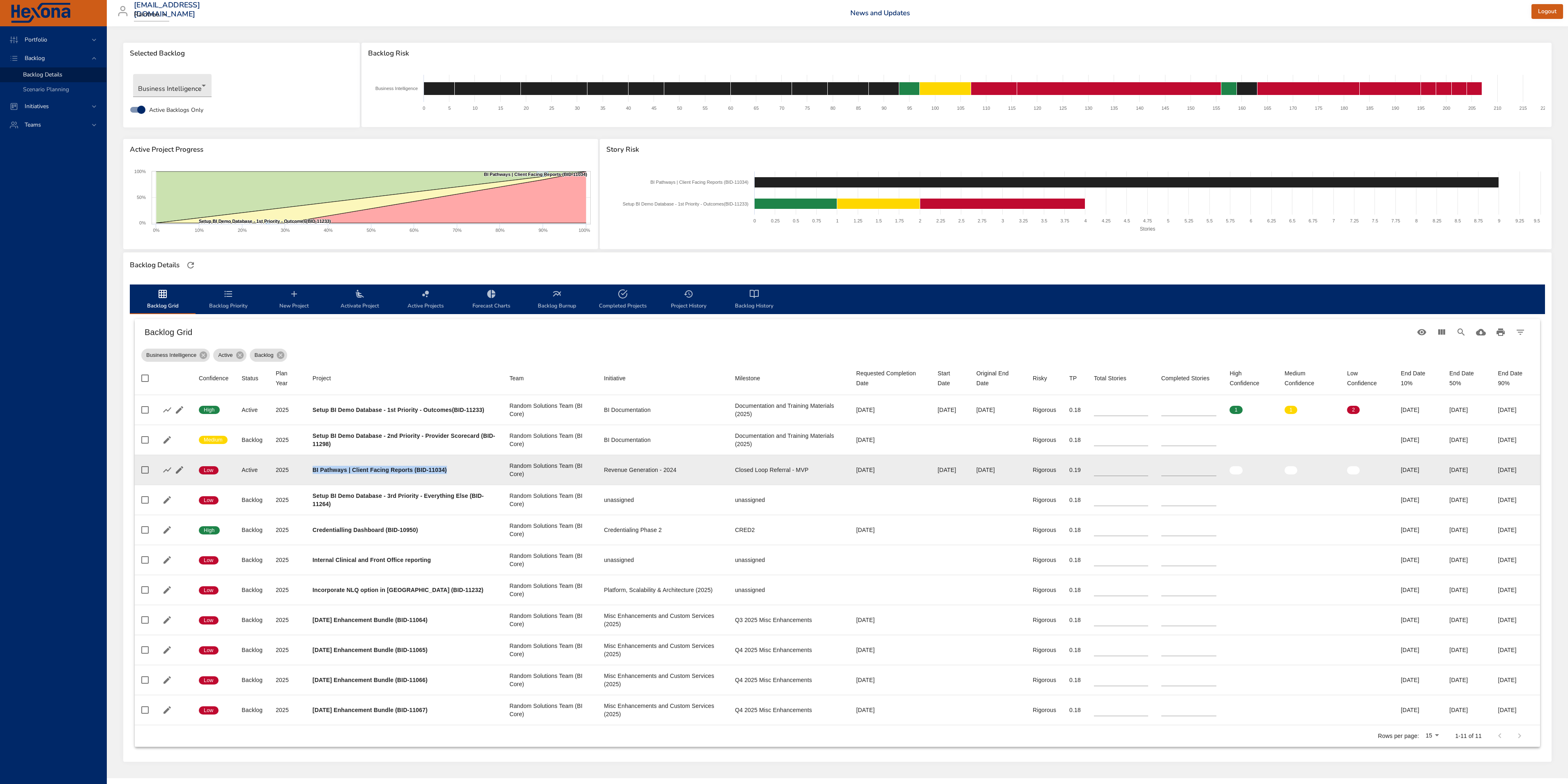
drag, startPoint x: 456, startPoint y: 479, endPoint x: 310, endPoint y: 475, distance: 146.1
click at [310, 475] on td "Project BI Pathways | Client Facing Reports (BID-11034)" at bounding box center [404, 469] width 197 height 30
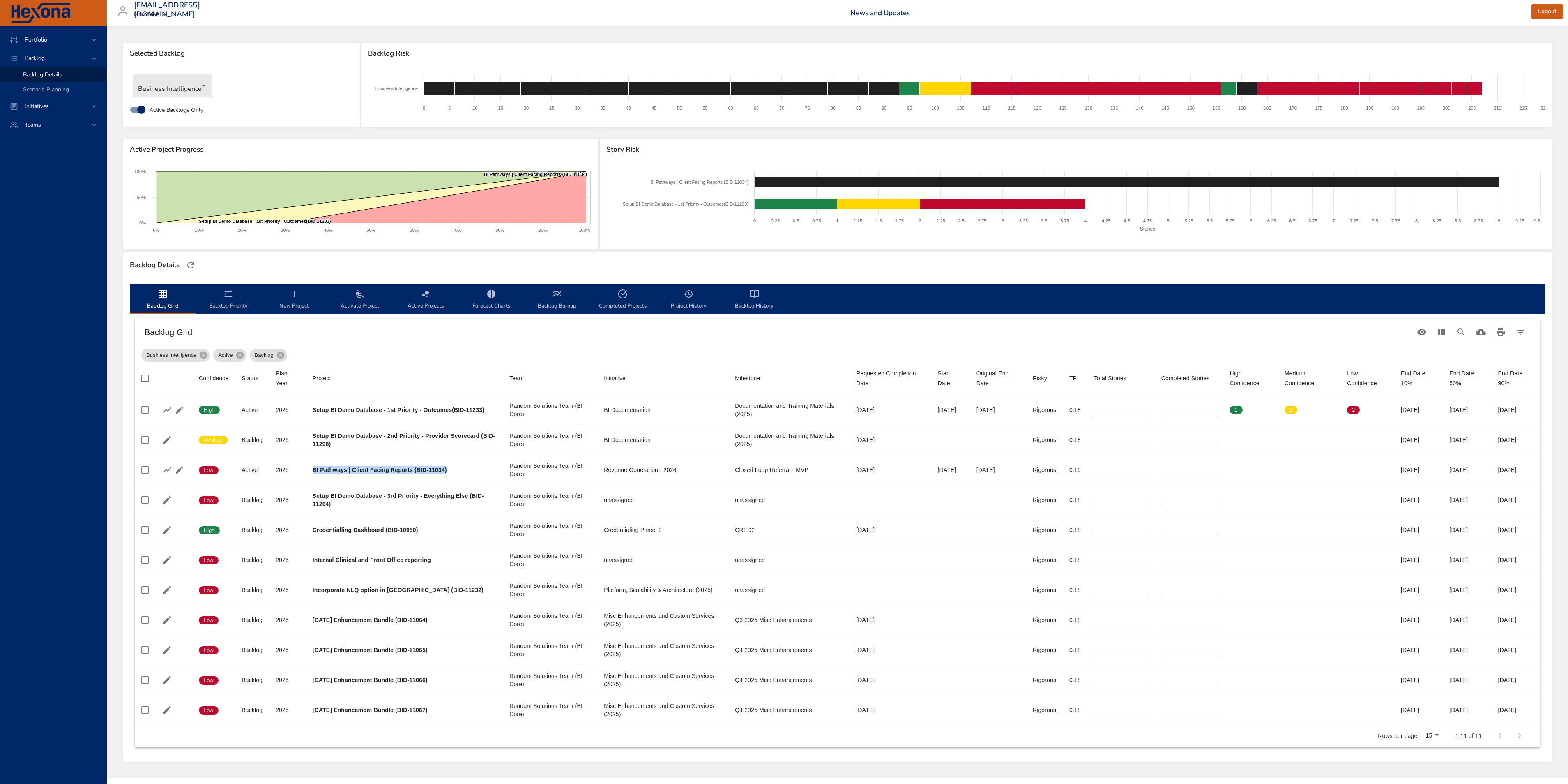
copy b "BI Pathways | Client Facing Reports (BID-11034)"
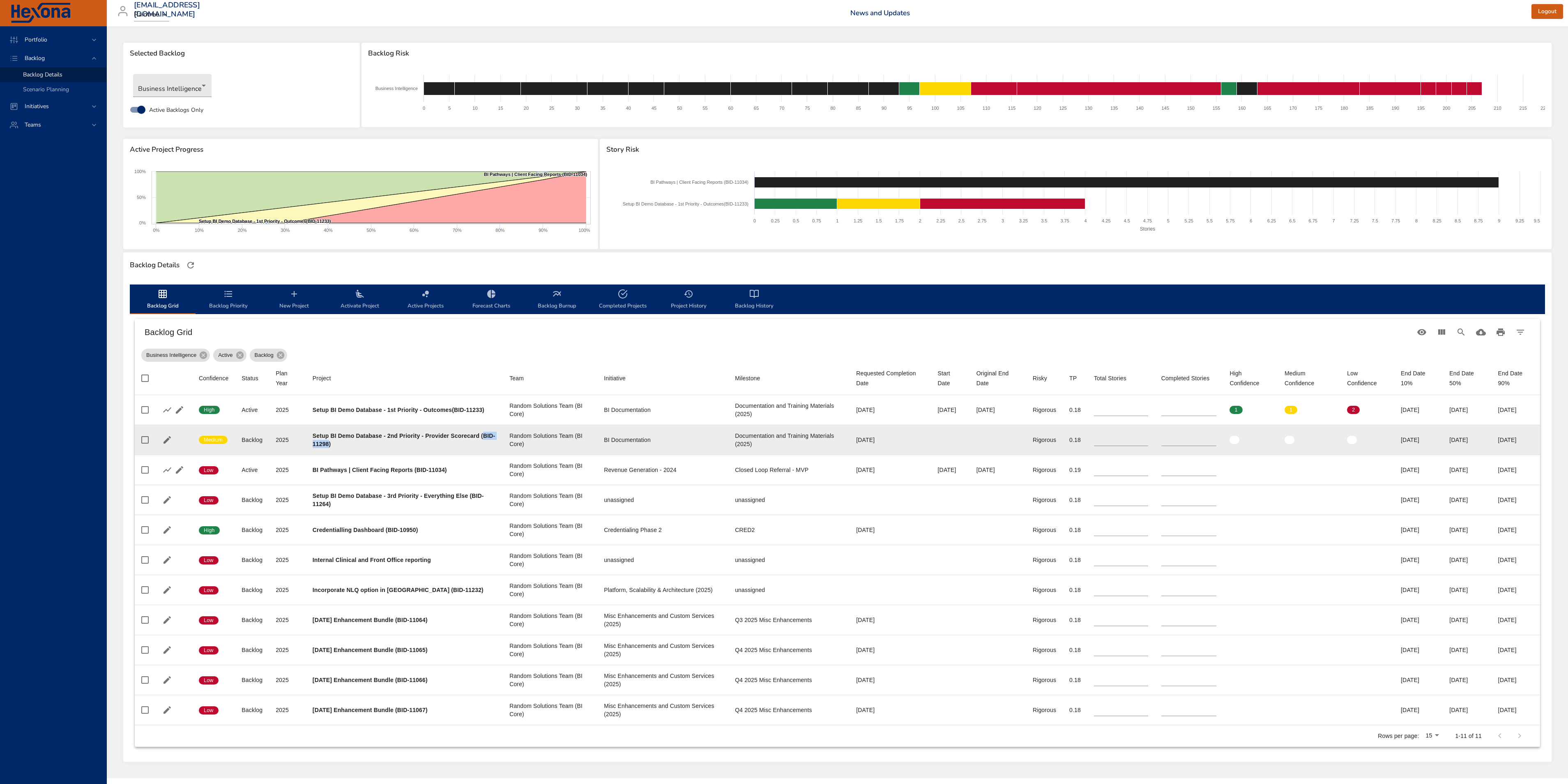
drag, startPoint x: 342, startPoint y: 443, endPoint x: 313, endPoint y: 442, distance: 29.0
click at [313, 442] on b "Setup BI Demo Database - 2nd Priority - Provider Scorecard (BID-11298)" at bounding box center [404, 440] width 182 height 15
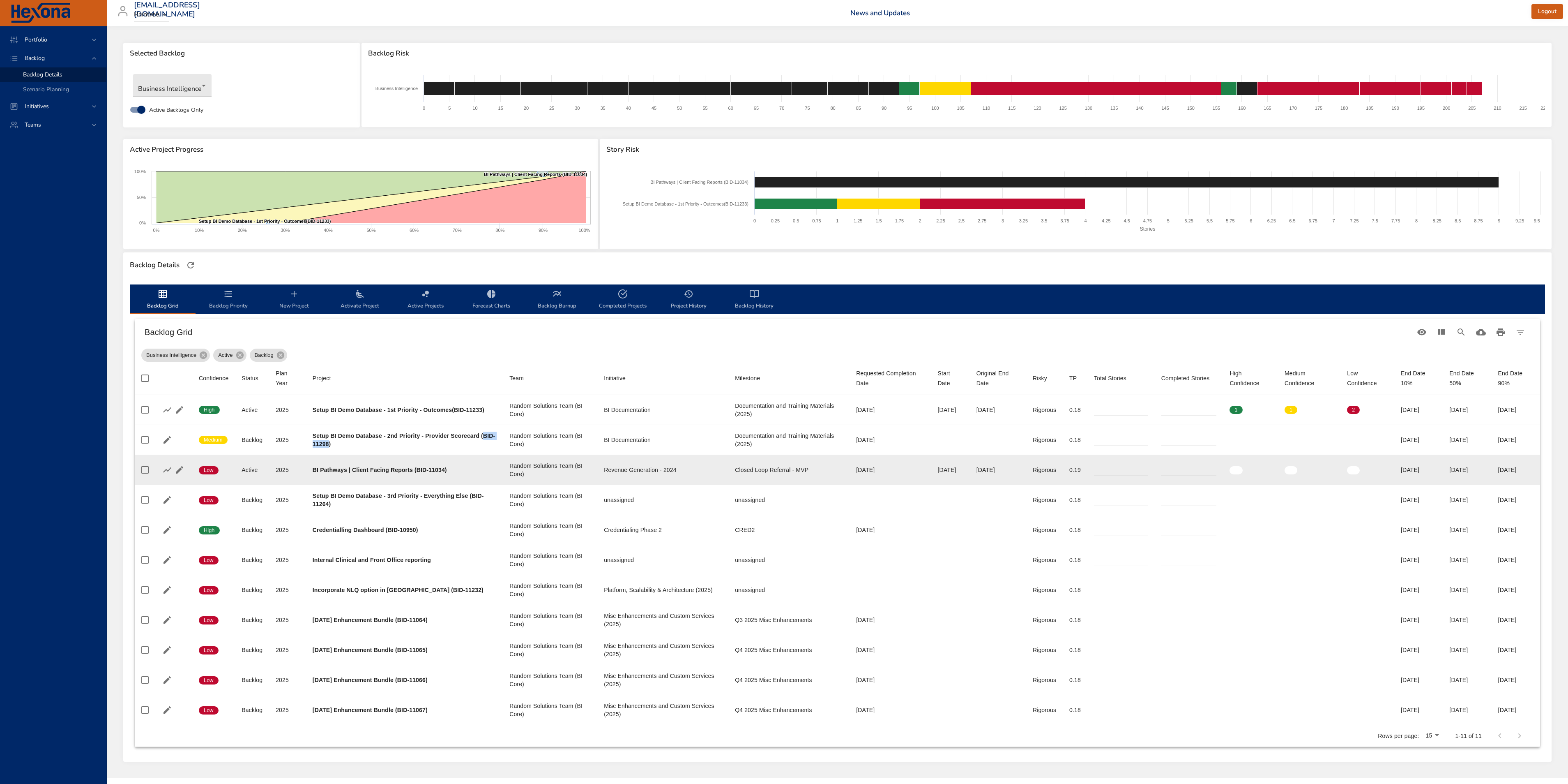
copy b "BID-11298"
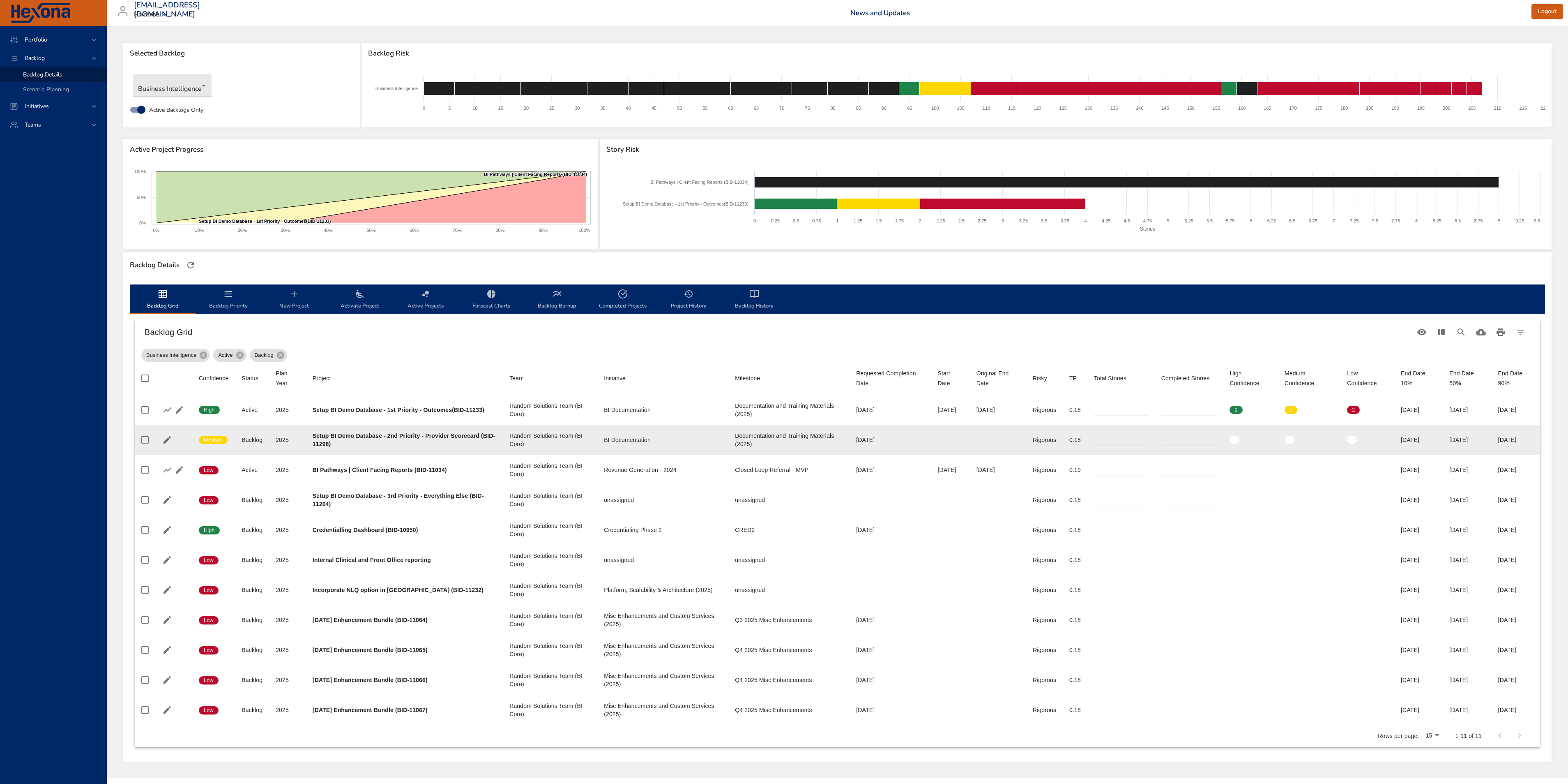
click at [425, 443] on div "Setup BI Demo Database - 2nd Priority - Provider Scorecard (BID-11298)" at bounding box center [404, 440] width 184 height 16
drag, startPoint x: 354, startPoint y: 444, endPoint x: 309, endPoint y: 436, distance: 45.7
click at [309, 434] on td "Project Setup BI Demo Database - 2nd Priority - Provider Scorecard (BID-11298)" at bounding box center [404, 440] width 197 height 30
click at [360, 443] on div "Setup BI Demo Database - 2nd Priority - Provider Scorecard (BID-11298)" at bounding box center [404, 440] width 184 height 16
drag, startPoint x: 315, startPoint y: 443, endPoint x: 342, endPoint y: 442, distance: 27.0
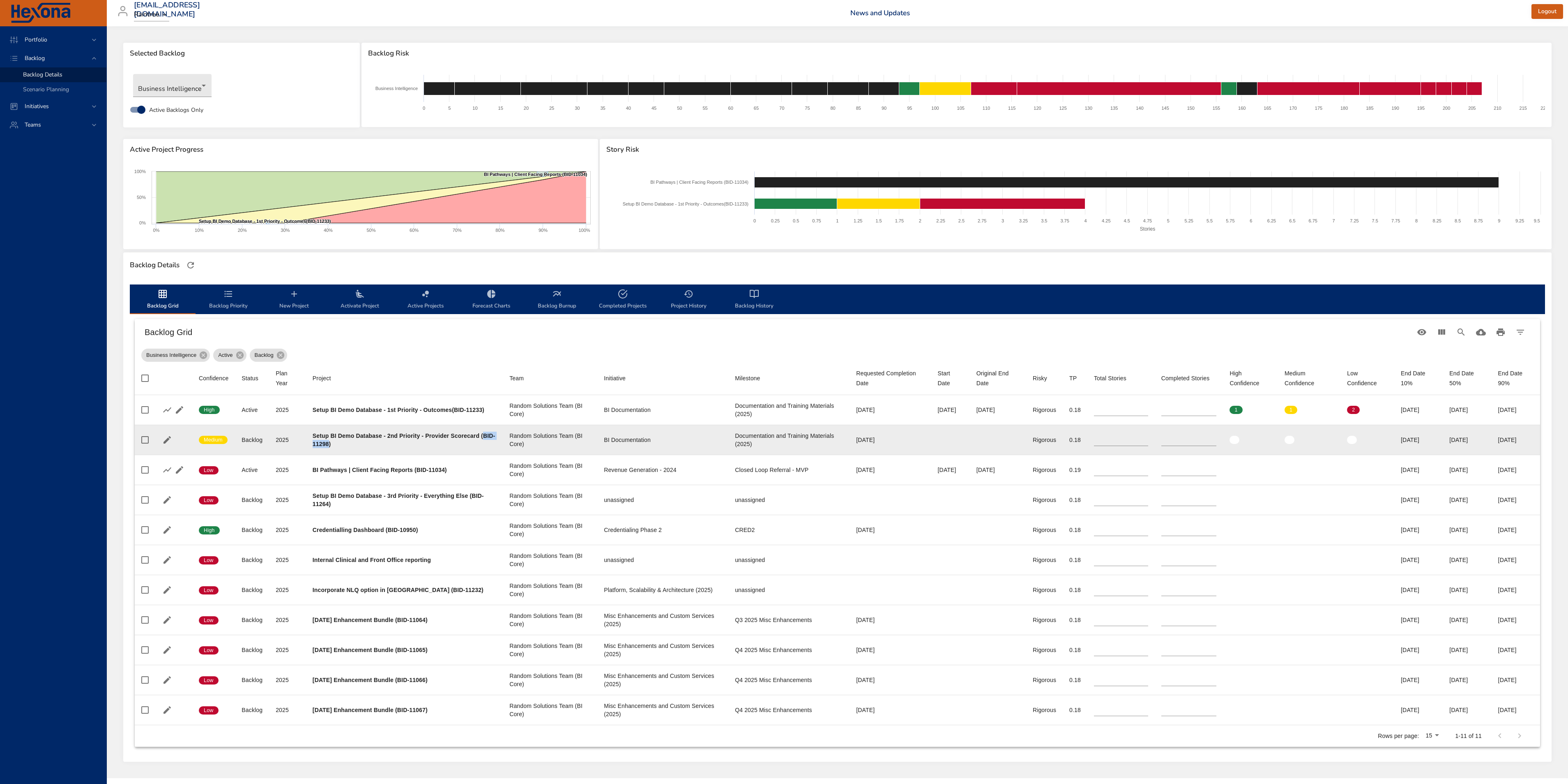
click at [342, 442] on b "Setup BI Demo Database - 2nd Priority - Provider Scorecard (BID-11298)" at bounding box center [404, 440] width 182 height 15
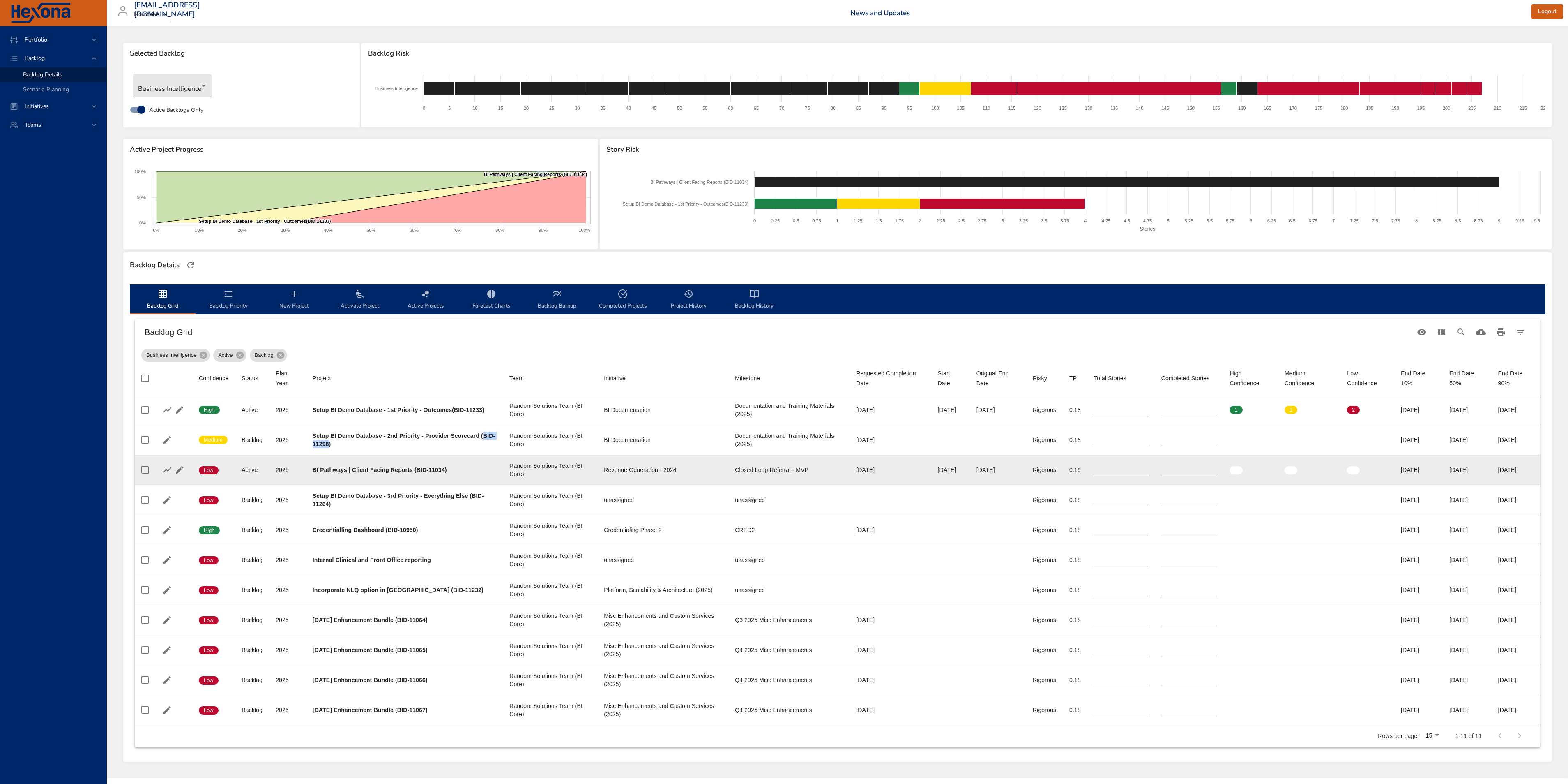
copy b "BID-11298"
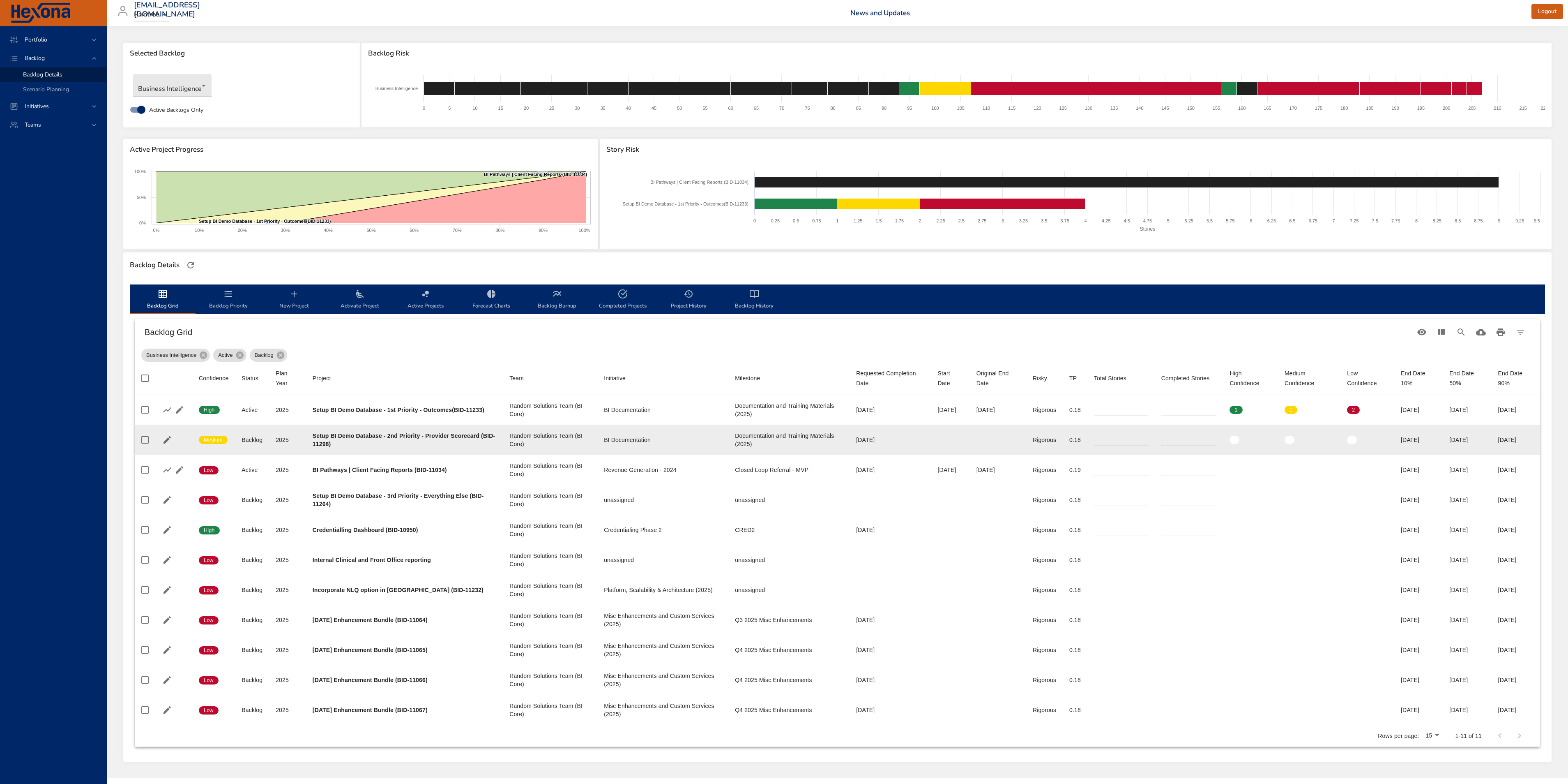
drag, startPoint x: 1085, startPoint y: 437, endPoint x: 1027, endPoint y: 437, distance: 58.0
click at [1032, 437] on tr "Confidence Medium Status Backlog Plan Year 2025 Project Setup BI Demo Database …" at bounding box center [837, 440] width 1406 height 30
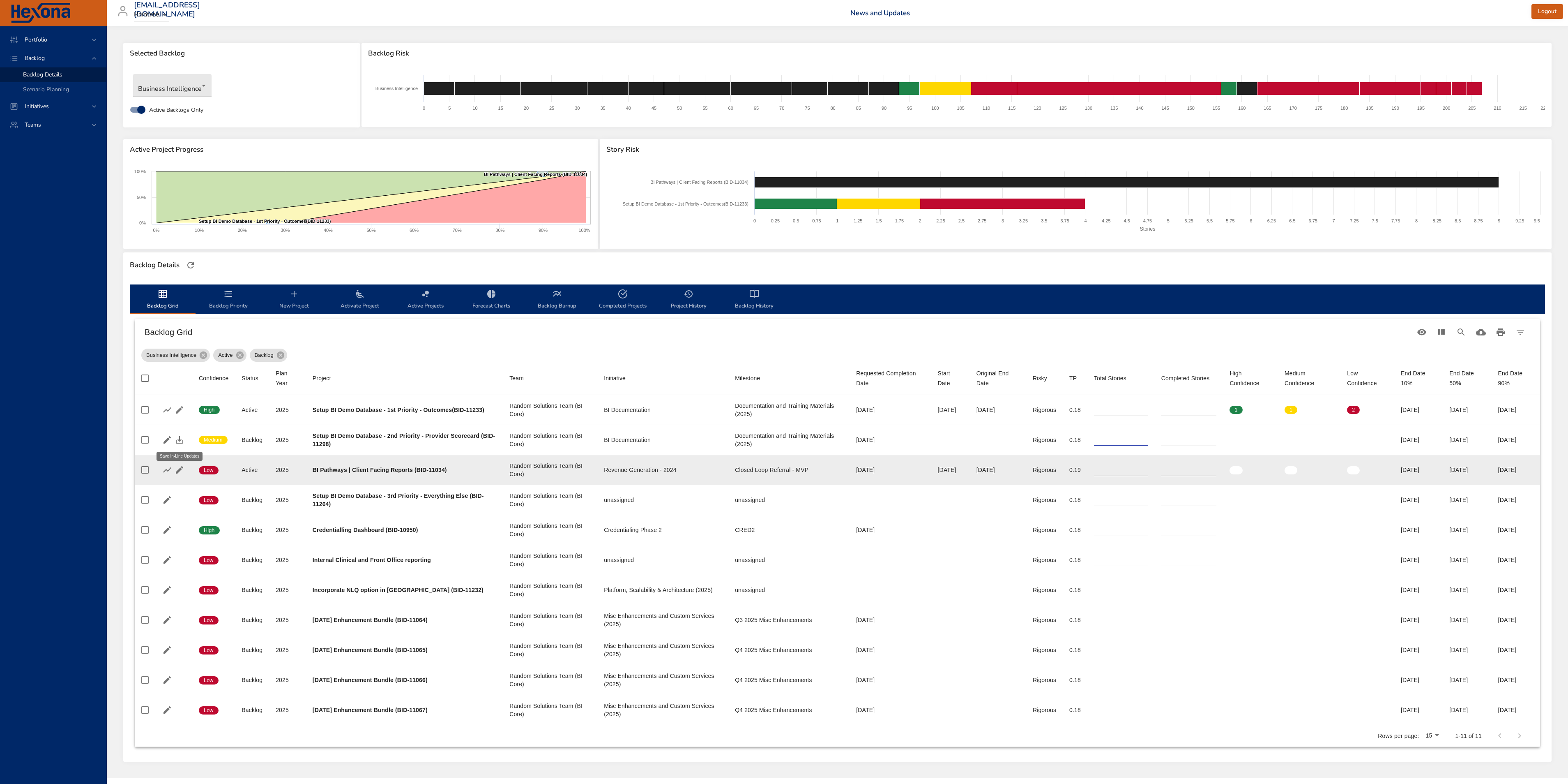
type input "*"
click at [178, 442] on icon "button" at bounding box center [179, 440] width 10 height 10
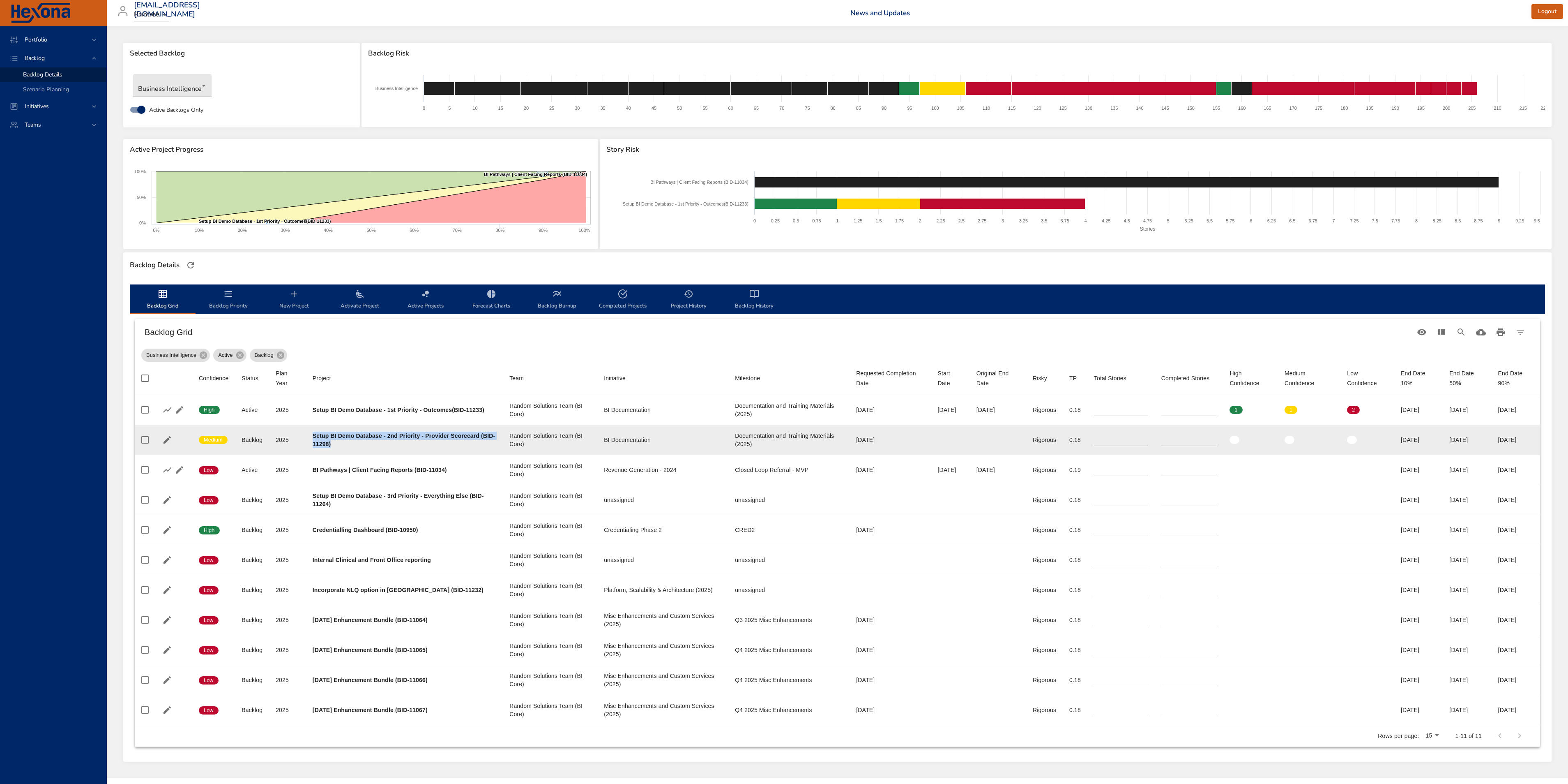
drag, startPoint x: 353, startPoint y: 447, endPoint x: 311, endPoint y: 436, distance: 43.4
click at [311, 436] on td "Project Setup BI Demo Database - 2nd Priority - Provider Scorecard (BID-11298)" at bounding box center [404, 440] width 197 height 30
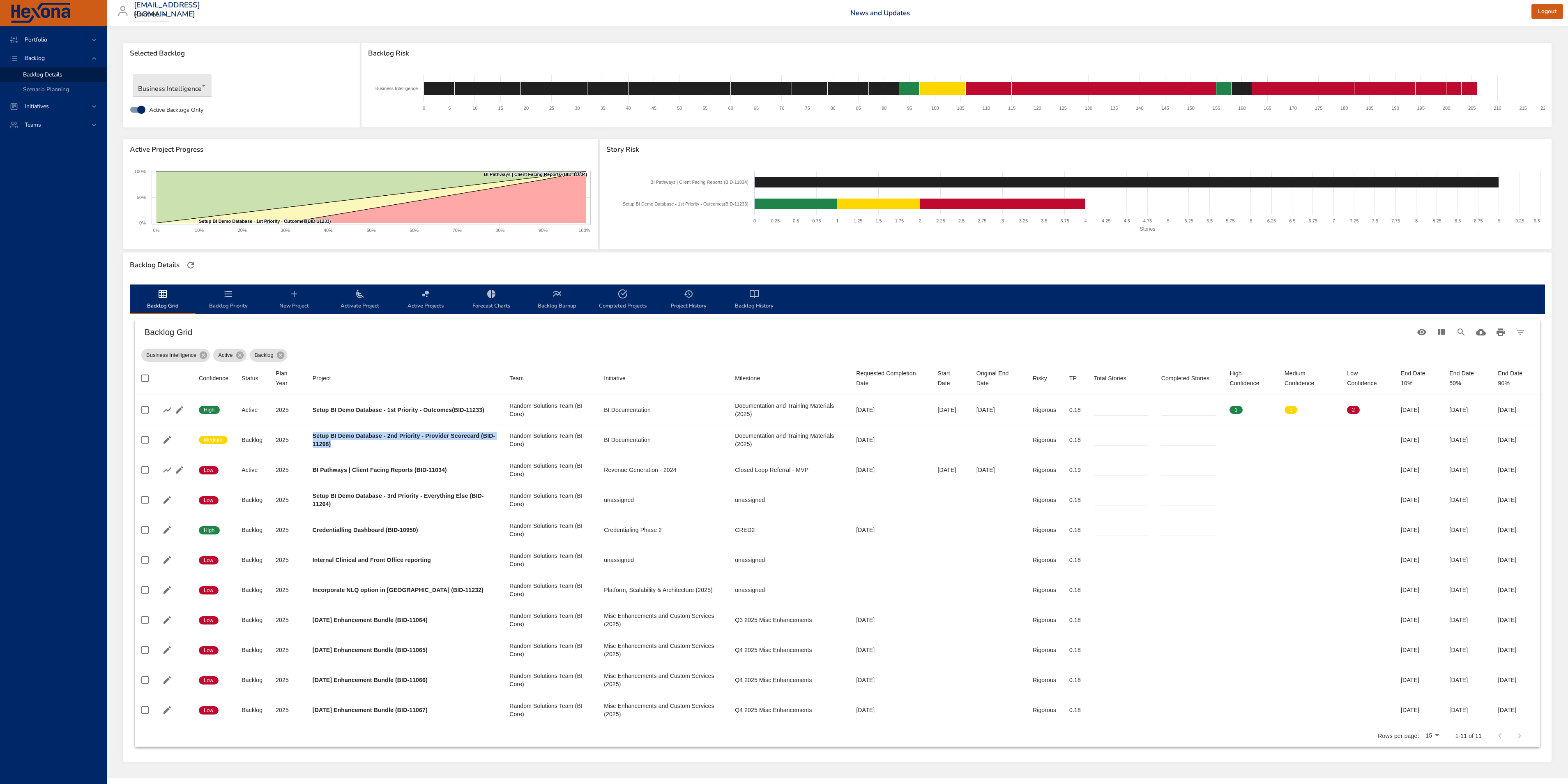
copy b "Setup BI Demo Database - 2nd Priority - Provider Scorecard (BID-11298)"
click at [40, 436] on div "Portfolio Backlog Backlog Details Scenario Planning Initiatives Teams" at bounding box center [53, 405] width 107 height 757
